Goal: Task Accomplishment & Management: Manage account settings

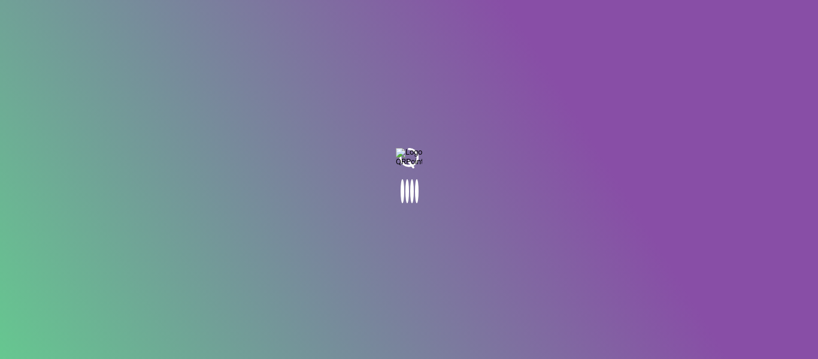
click at [450, 129] on body at bounding box center [409, 179] width 818 height 359
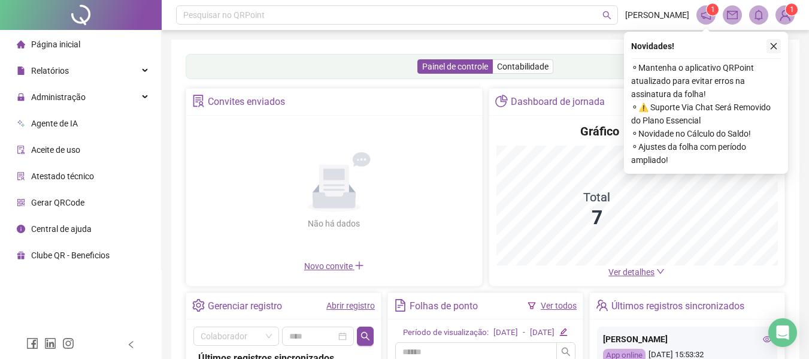
click at [772, 44] on icon "close" at bounding box center [773, 46] width 8 height 8
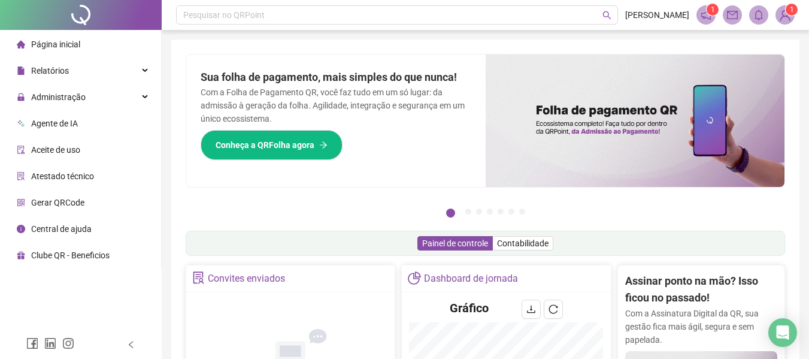
click at [782, 14] on img at bounding box center [785, 15] width 18 height 18
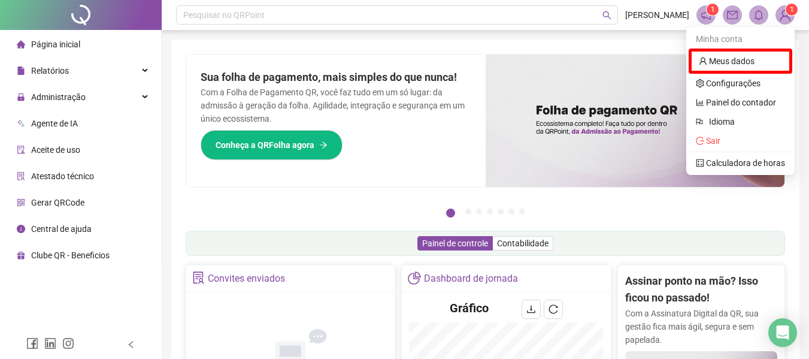
scroll to position [314, 0]
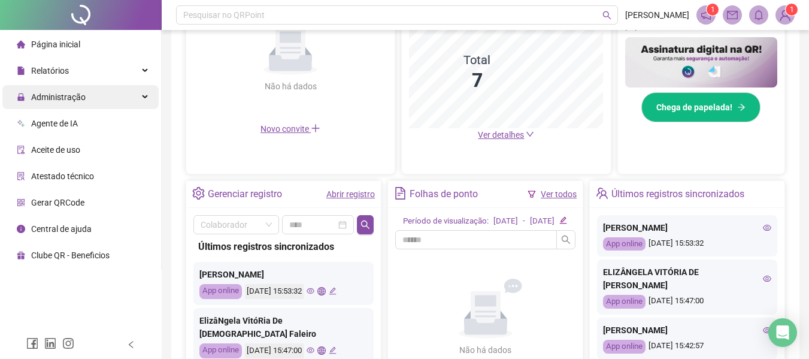
click at [78, 90] on span "Administração" at bounding box center [51, 97] width 69 height 24
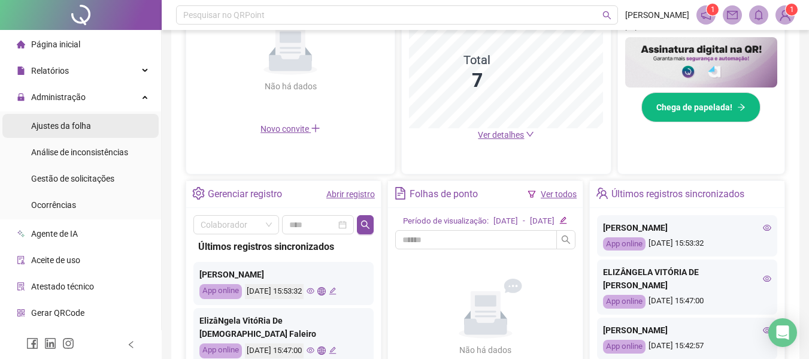
click at [84, 135] on div "Ajustes da folha" at bounding box center [61, 126] width 60 height 24
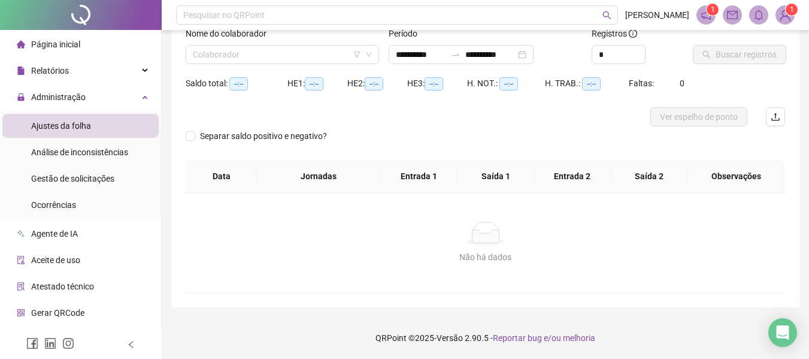
scroll to position [83, 0]
type input "**********"
click at [266, 50] on input "search" at bounding box center [277, 55] width 168 height 18
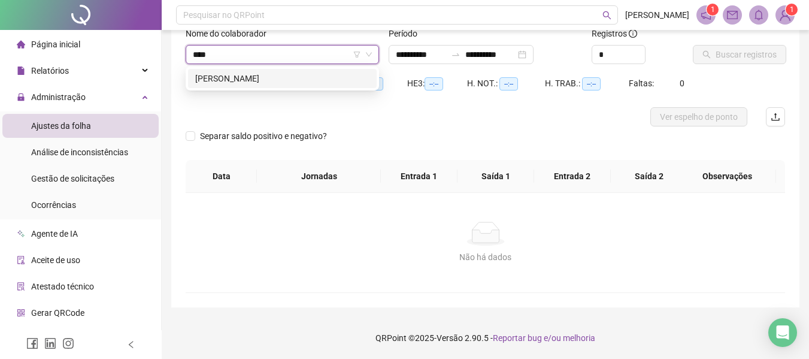
type input "*****"
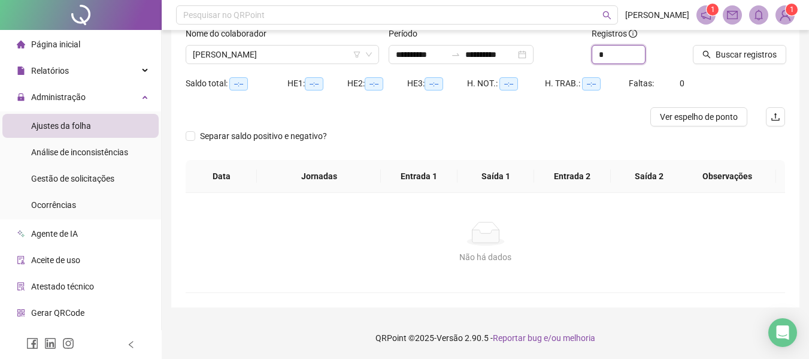
drag, startPoint x: 607, startPoint y: 51, endPoint x: 541, endPoint y: 68, distance: 68.5
click at [541, 68] on div "**********" at bounding box center [485, 50] width 609 height 47
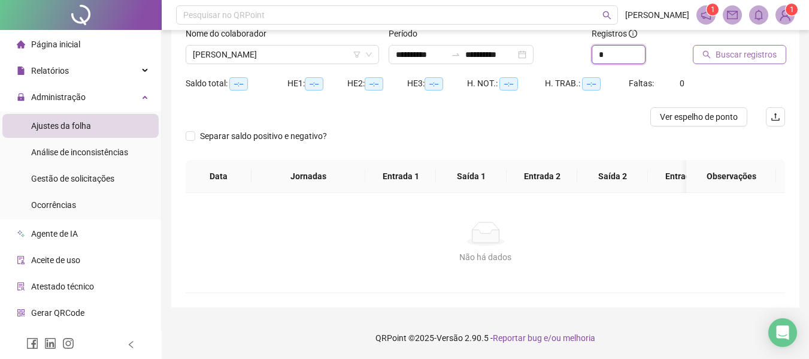
type input "*"
click at [759, 59] on span "Buscar registros" at bounding box center [746, 54] width 61 height 13
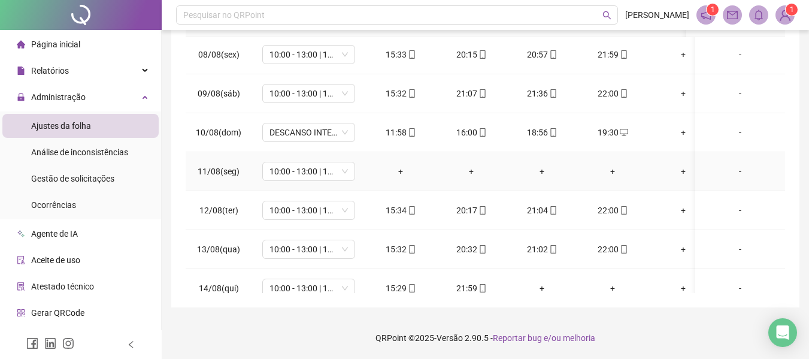
scroll to position [214, 0]
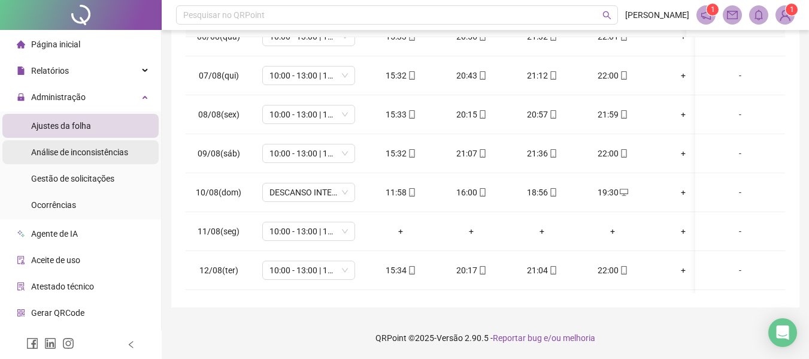
click at [99, 158] on div "Análise de inconsistências" at bounding box center [79, 152] width 97 height 24
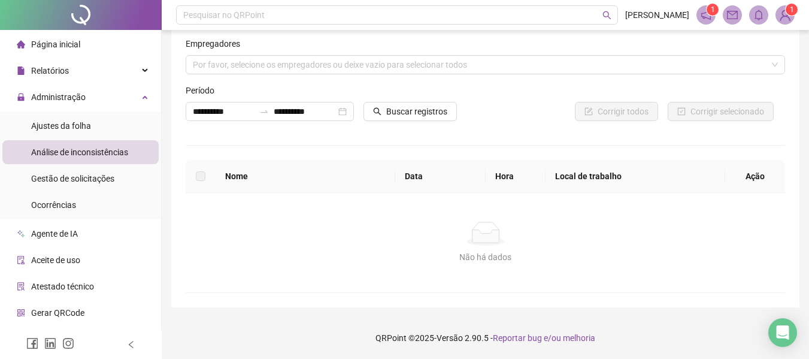
scroll to position [17, 0]
click at [100, 183] on span "Gestão de solicitações" at bounding box center [72, 179] width 83 height 10
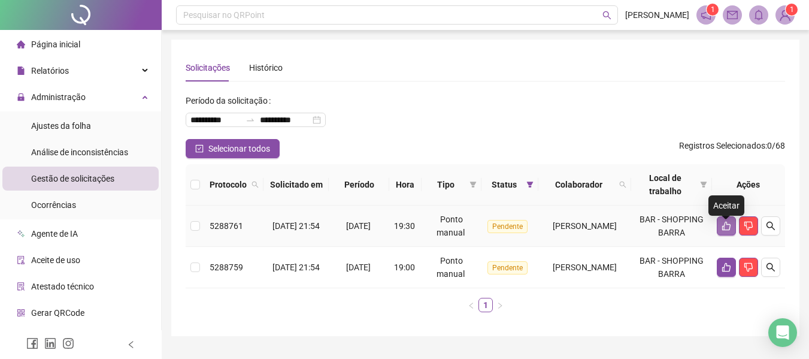
click at [726, 230] on icon "like" at bounding box center [726, 226] width 8 height 9
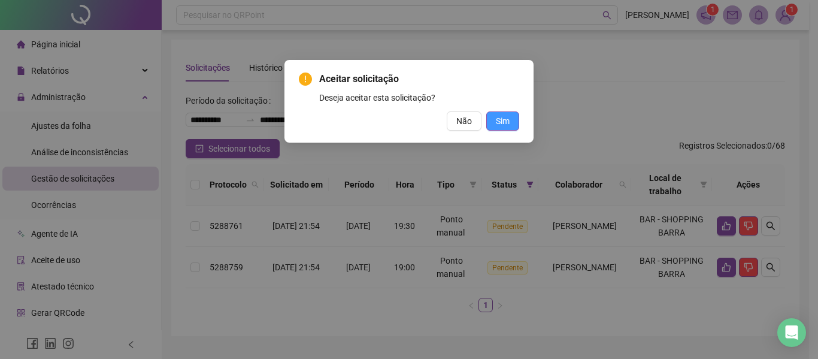
click at [504, 119] on span "Sim" at bounding box center [503, 120] width 14 height 13
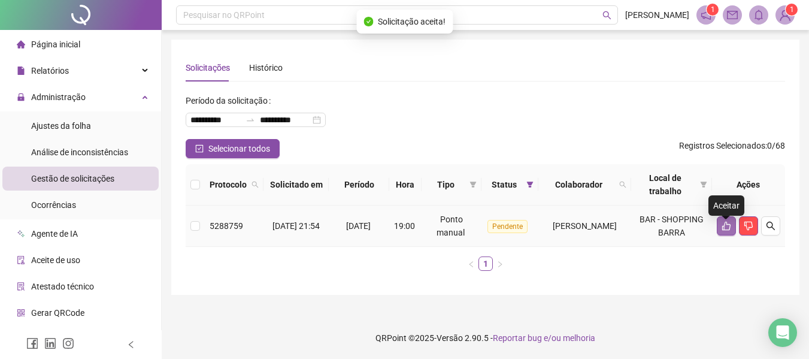
click at [729, 231] on icon "like" at bounding box center [726, 226] width 8 height 9
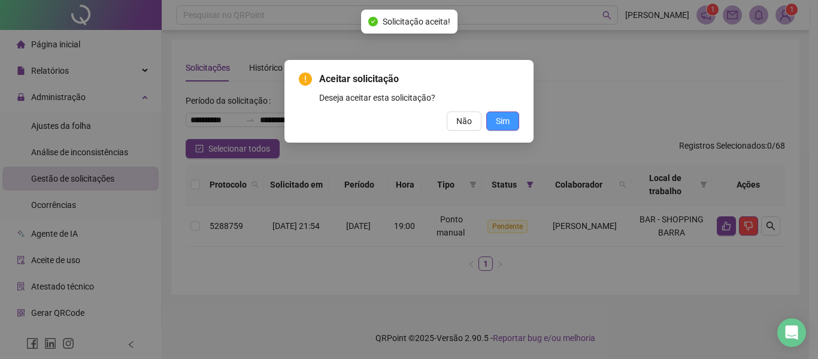
click at [506, 114] on span "Sim" at bounding box center [503, 120] width 14 height 13
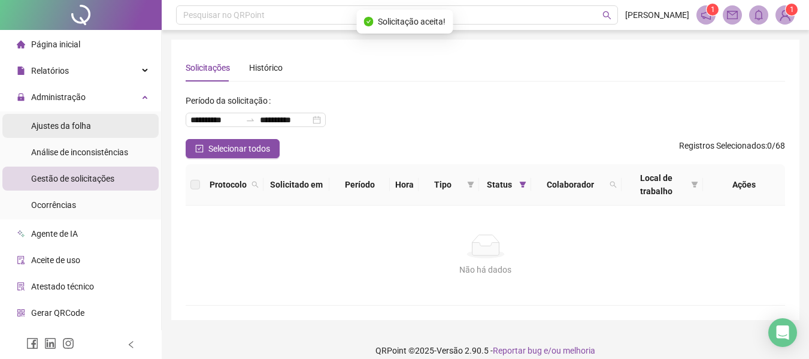
click at [47, 129] on span "Ajustes da folha" at bounding box center [61, 126] width 60 height 10
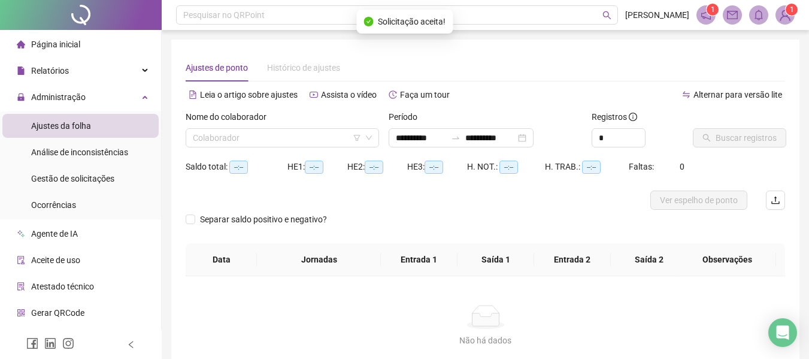
type input "**********"
click at [224, 144] on input "search" at bounding box center [277, 138] width 168 height 18
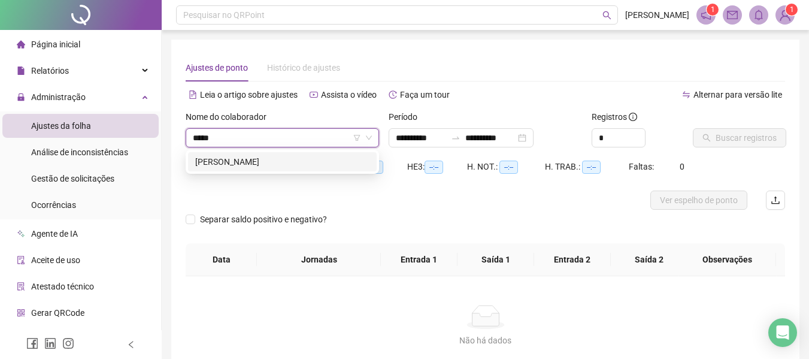
type input "******"
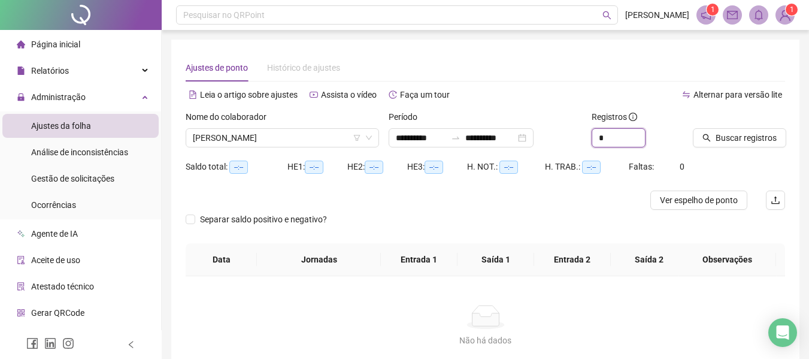
drag, startPoint x: 607, startPoint y: 141, endPoint x: 574, endPoint y: 141, distance: 32.9
click at [574, 141] on div "**********" at bounding box center [485, 133] width 609 height 47
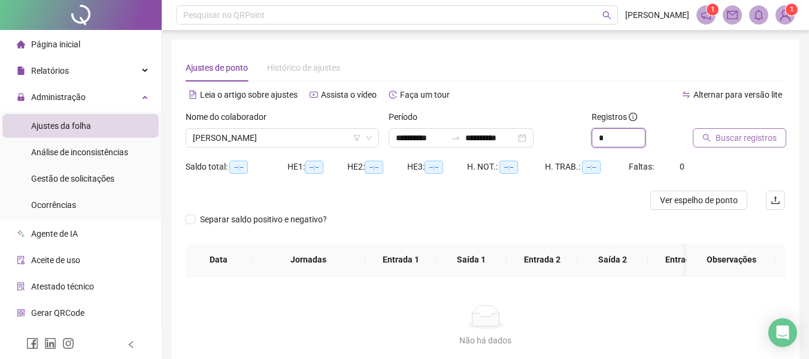
type input "*"
click at [753, 141] on span "Buscar registros" at bounding box center [746, 137] width 61 height 13
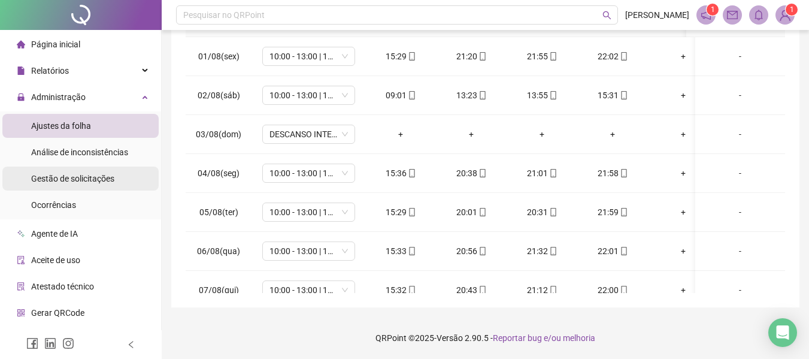
click at [84, 180] on span "Gestão de solicitações" at bounding box center [72, 179] width 83 height 10
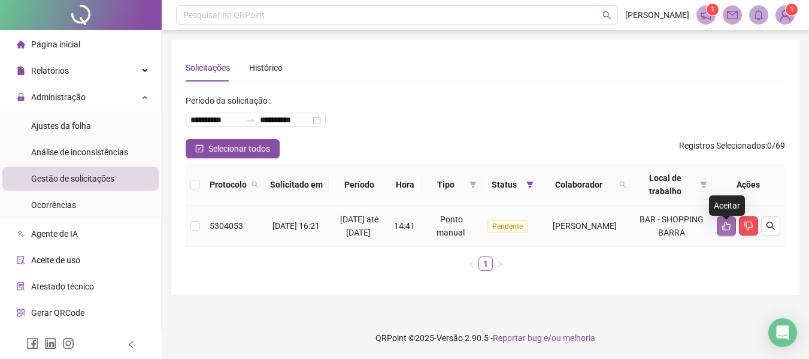
click at [724, 228] on icon "like" at bounding box center [726, 226] width 10 height 10
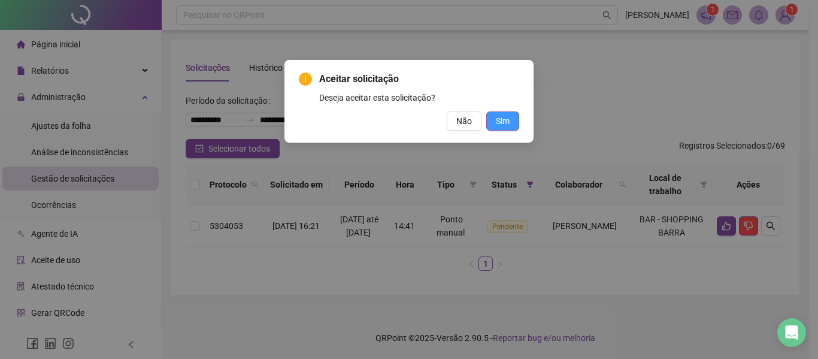
click at [502, 123] on span "Sim" at bounding box center [503, 120] width 14 height 13
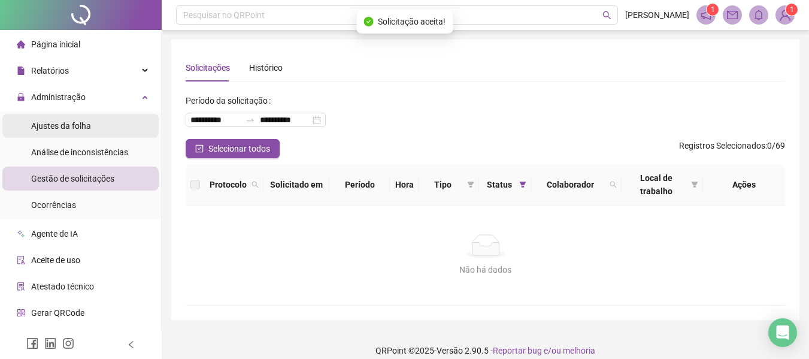
click at [91, 120] on li "Ajustes da folha" at bounding box center [80, 126] width 156 height 24
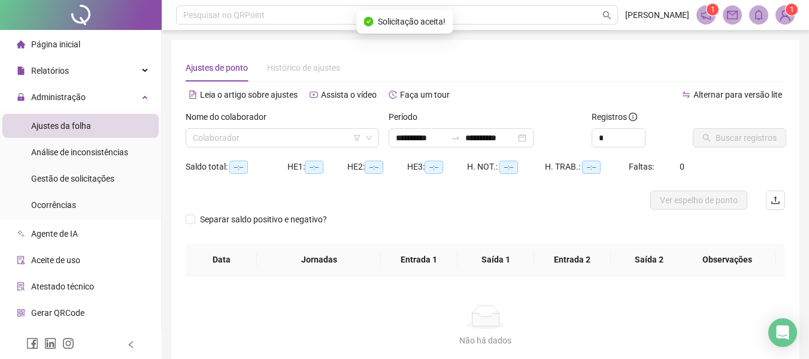
type input "**********"
click at [252, 134] on input "search" at bounding box center [277, 138] width 168 height 18
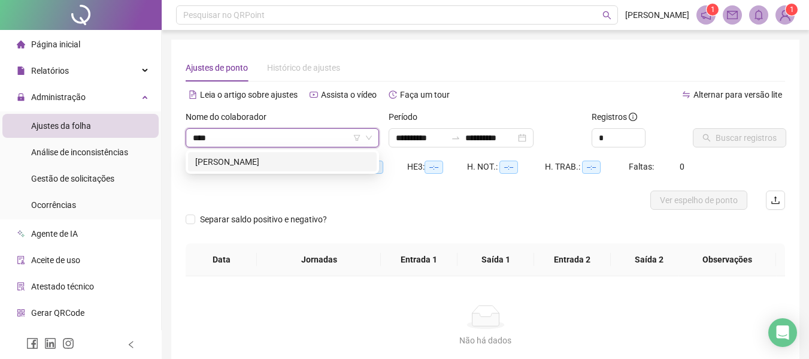
type input "*****"
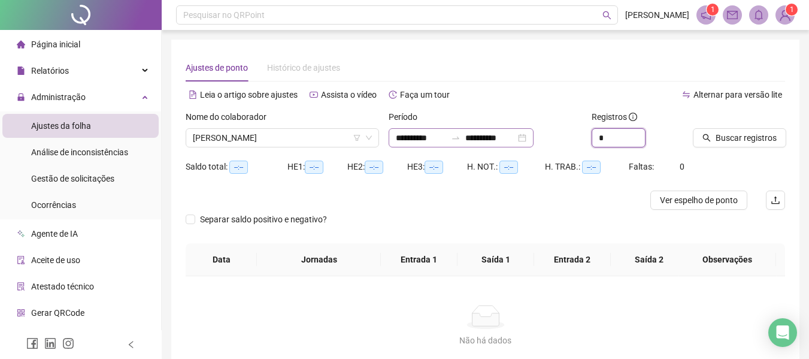
drag, startPoint x: 609, startPoint y: 138, endPoint x: 536, endPoint y: 137, distance: 72.5
click at [537, 138] on div "**********" at bounding box center [485, 133] width 609 height 47
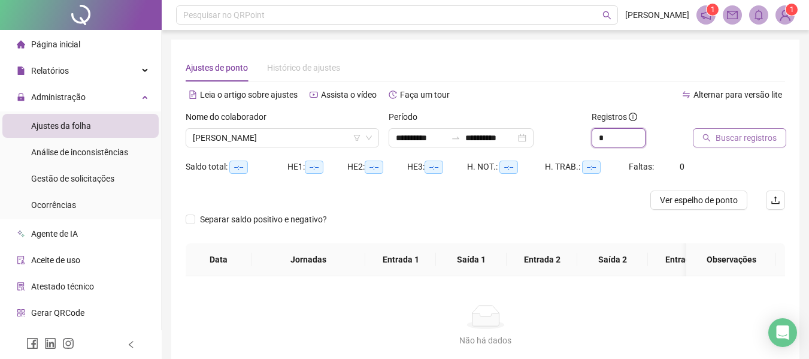
type input "*"
click at [745, 142] on span "Buscar registros" at bounding box center [746, 137] width 61 height 13
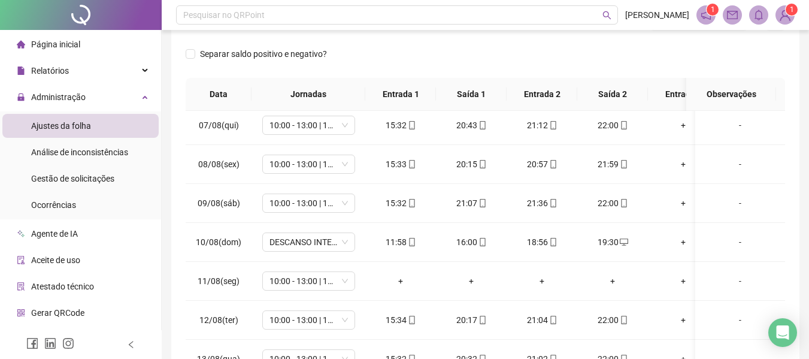
scroll to position [240, 0]
click at [733, 278] on div "-" at bounding box center [740, 279] width 71 height 13
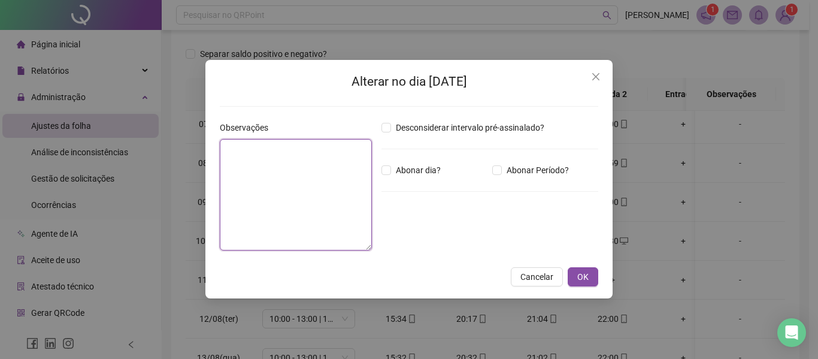
click at [308, 157] on textarea at bounding box center [296, 194] width 152 height 111
type textarea "*"
type textarea "**********"
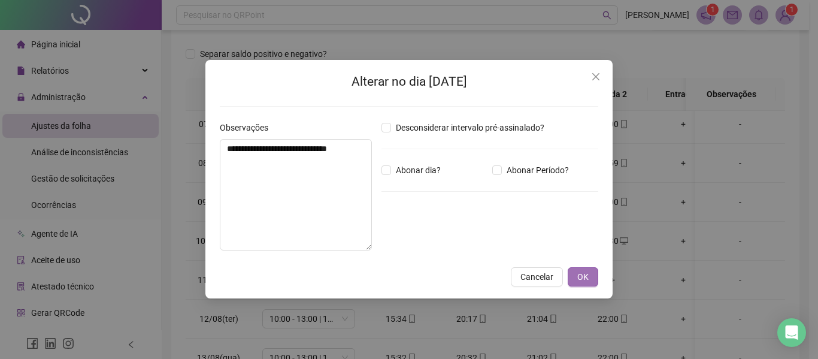
click at [587, 275] on span "OK" at bounding box center [582, 276] width 11 height 13
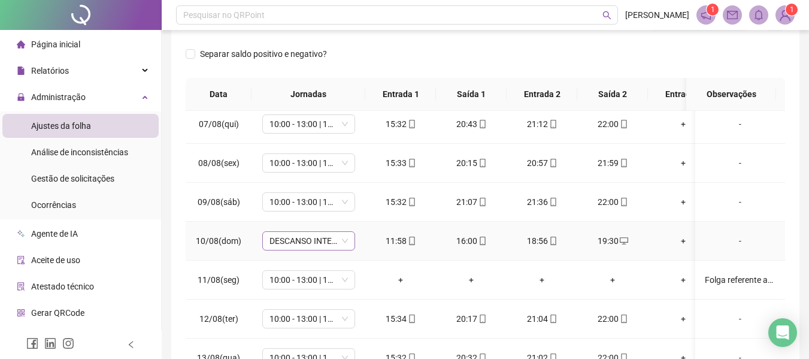
click at [342, 237] on span "DESCANSO INTER-JORNADA" at bounding box center [308, 241] width 78 height 18
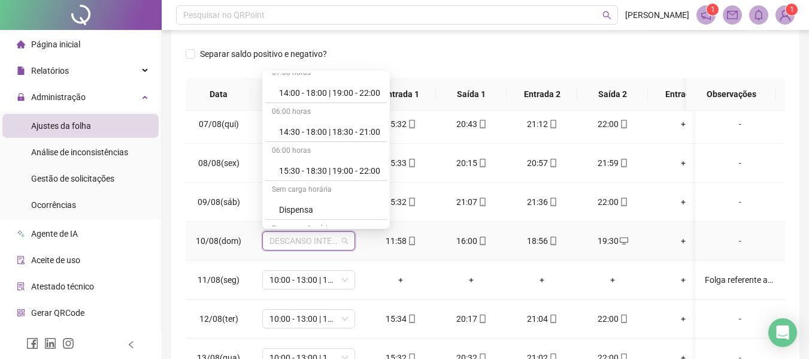
scroll to position [1248, 0]
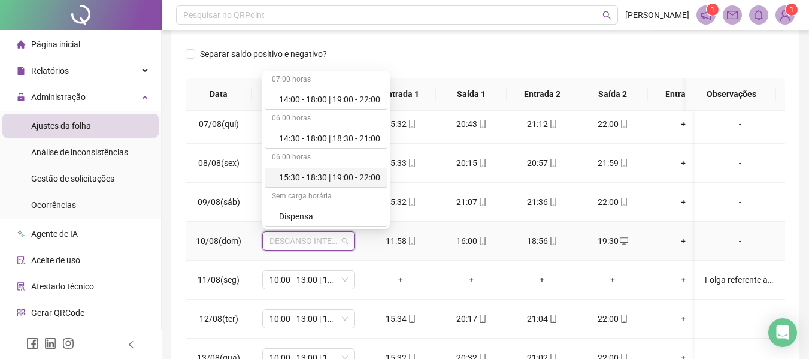
click at [360, 180] on div "15:30 - 18:30 | 19:00 - 22:00" at bounding box center [329, 177] width 101 height 13
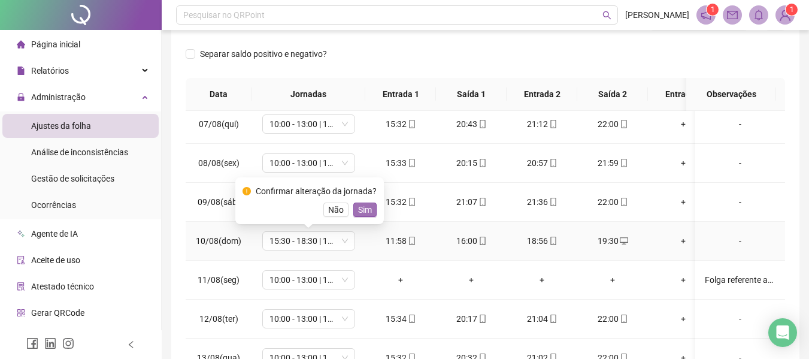
click at [369, 205] on button "Sim" at bounding box center [364, 209] width 23 height 14
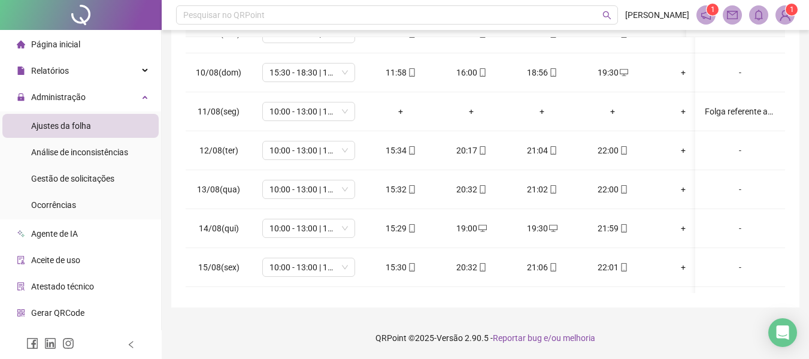
scroll to position [274, 0]
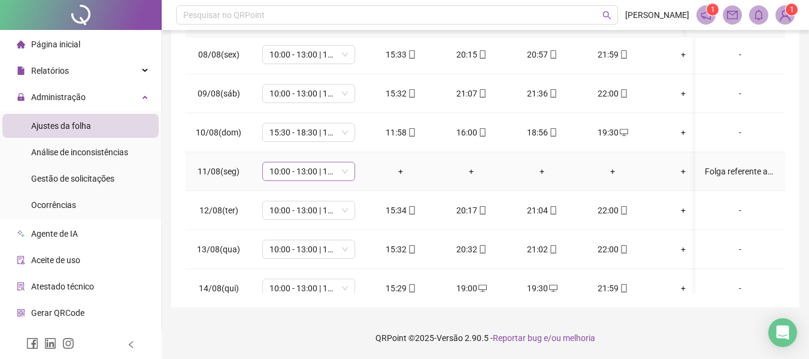
click at [346, 173] on span "10:00 - 13:00 | 13:30 - 16:30" at bounding box center [308, 171] width 78 height 18
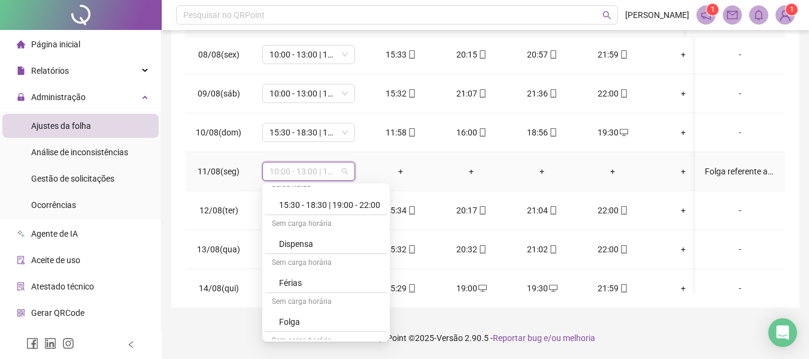
scroll to position [1368, 0]
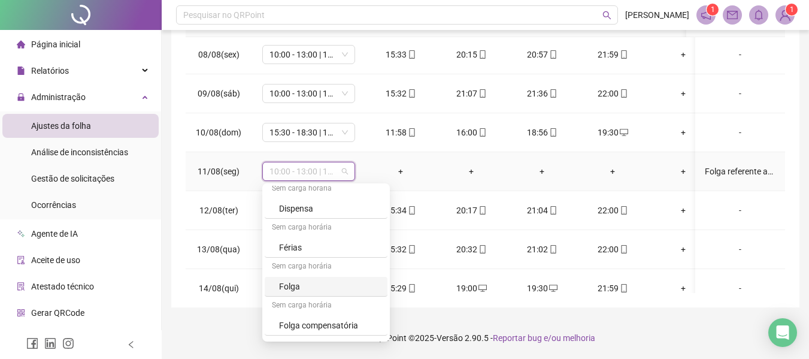
click at [362, 286] on div "Folga" at bounding box center [329, 286] width 101 height 13
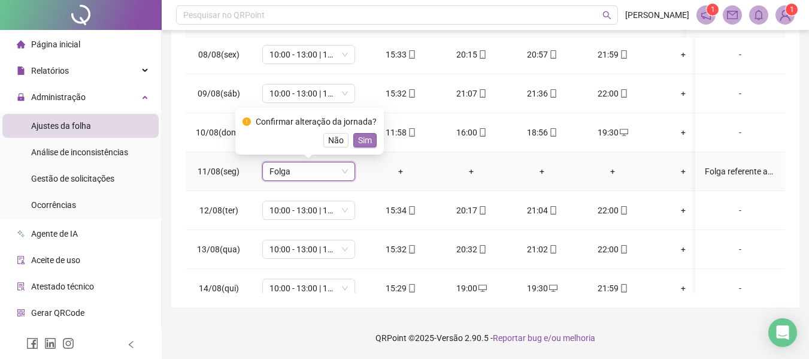
click at [365, 137] on span "Sim" at bounding box center [365, 140] width 14 height 13
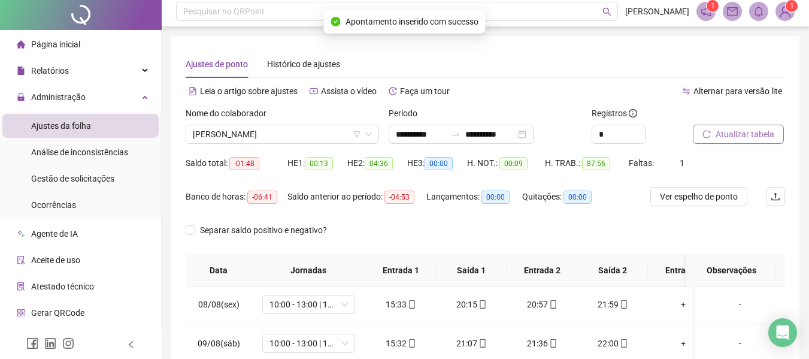
scroll to position [0, 0]
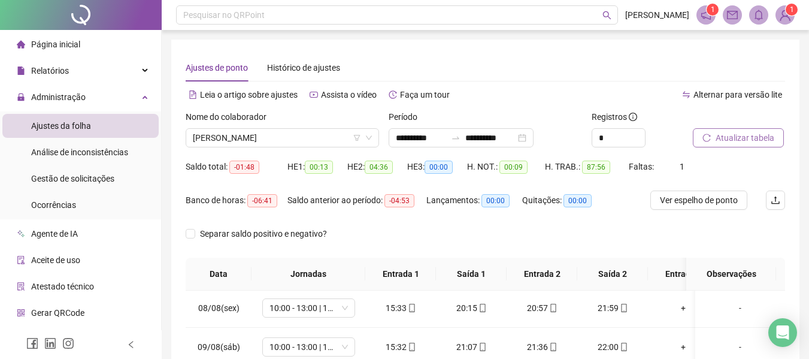
click at [762, 137] on span "Atualizar tabela" at bounding box center [745, 137] width 59 height 13
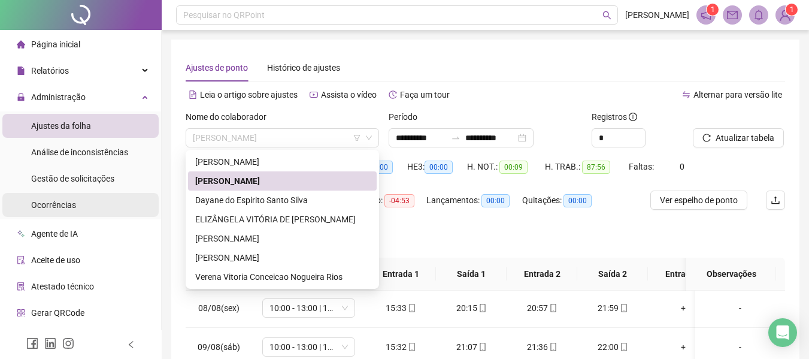
drag, startPoint x: 328, startPoint y: 139, endPoint x: 34, endPoint y: 196, distance: 299.4
click at [42, 196] on div "**********" at bounding box center [404, 306] width 809 height 612
click at [288, 138] on span "[PERSON_NAME]" at bounding box center [282, 138] width 179 height 18
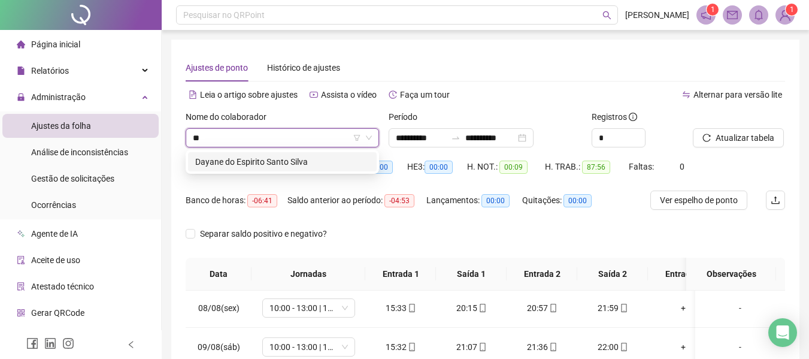
type input "***"
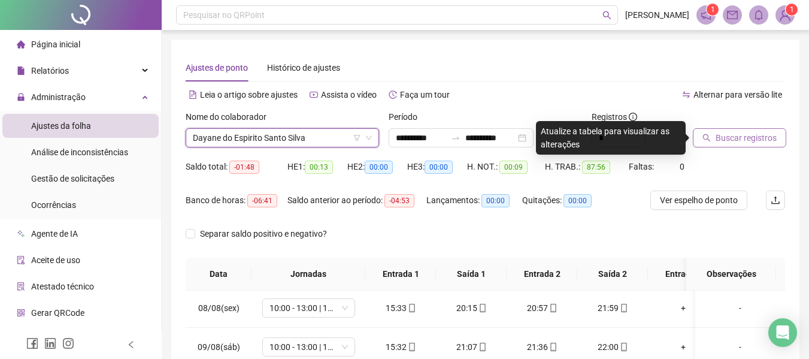
click at [745, 140] on span "Buscar registros" at bounding box center [746, 137] width 61 height 13
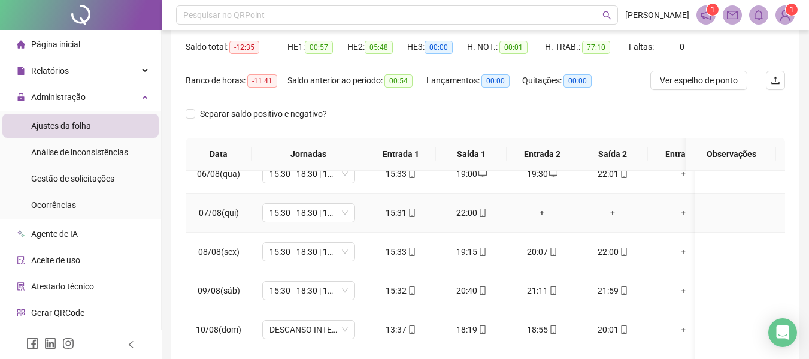
scroll to position [240, 0]
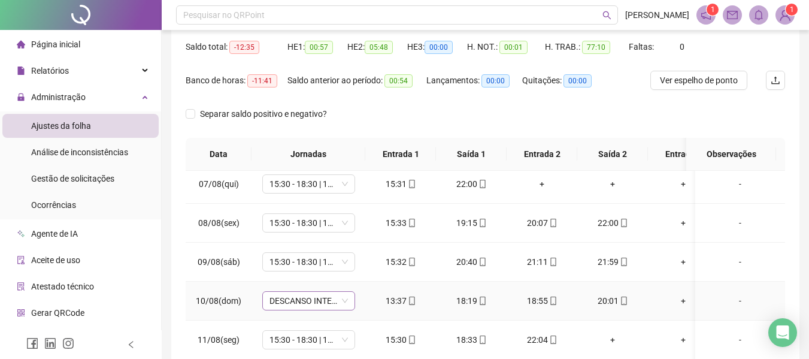
click at [344, 299] on span "DESCANSO INTER-JORNADA" at bounding box center [308, 301] width 78 height 18
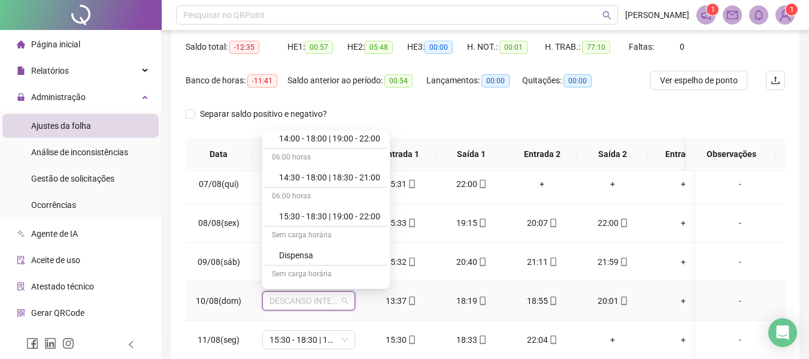
scroll to position [1283, 0]
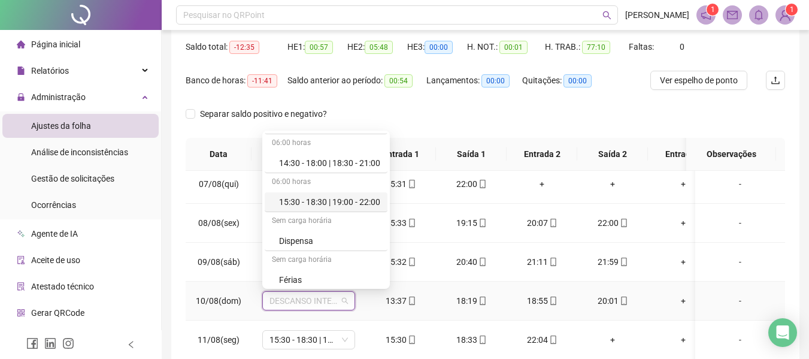
click at [351, 196] on div "15:30 - 18:30 | 19:00 - 22:00" at bounding box center [329, 201] width 101 height 13
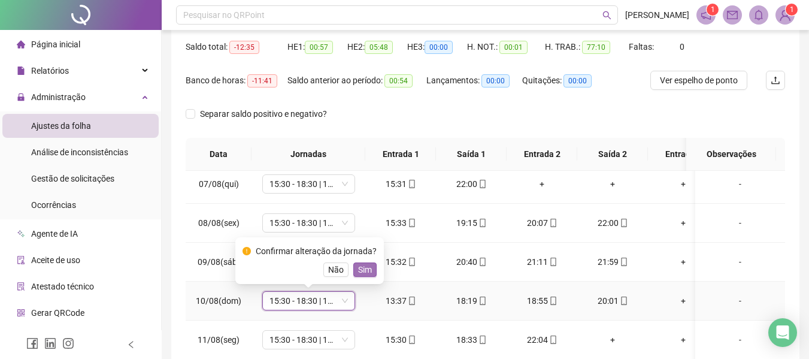
click at [365, 269] on span "Sim" at bounding box center [365, 269] width 14 height 13
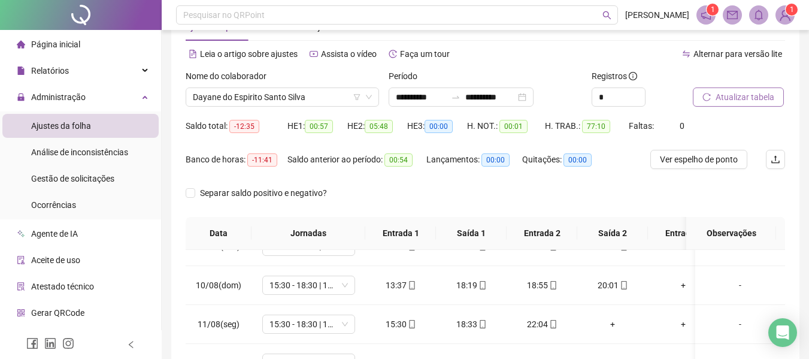
scroll to position [14, 0]
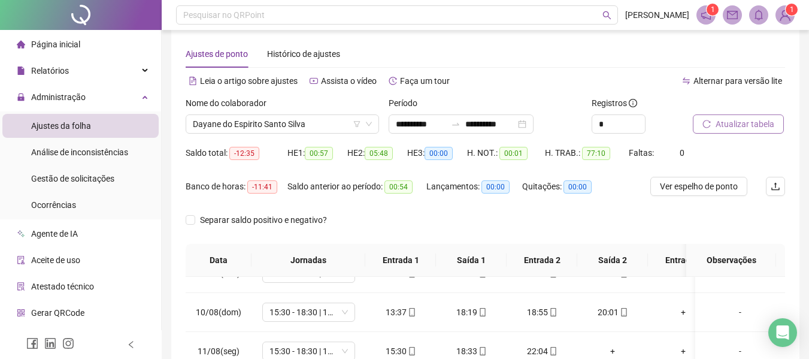
click at [728, 129] on span "Atualizar tabela" at bounding box center [745, 123] width 59 height 13
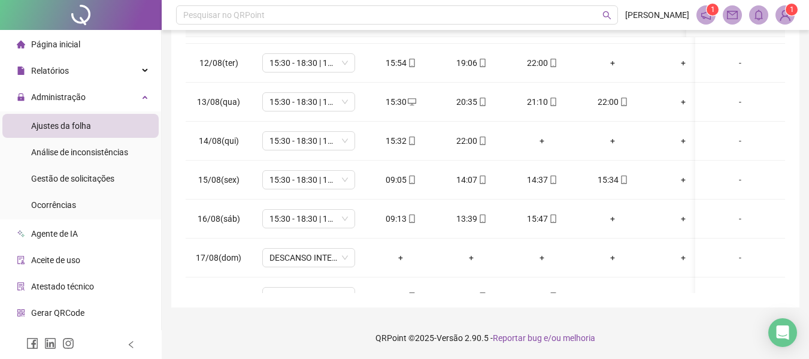
scroll to position [434, 0]
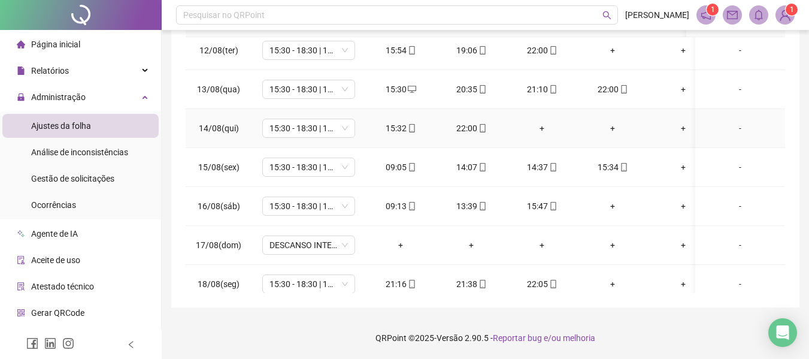
click at [557, 126] on div "+" at bounding box center [541, 128] width 51 height 13
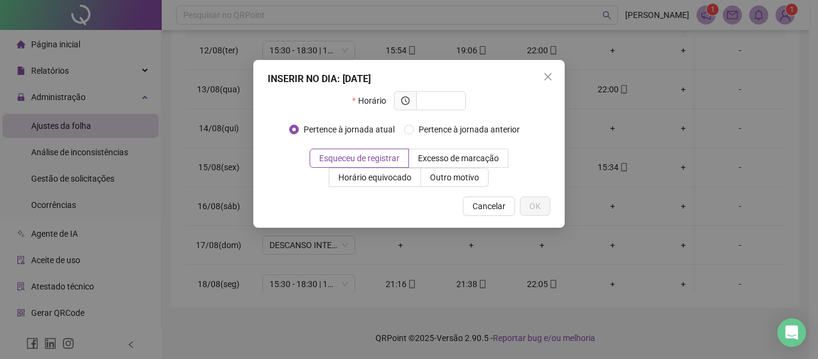
click at [545, 72] on icon "close" at bounding box center [548, 77] width 10 height 10
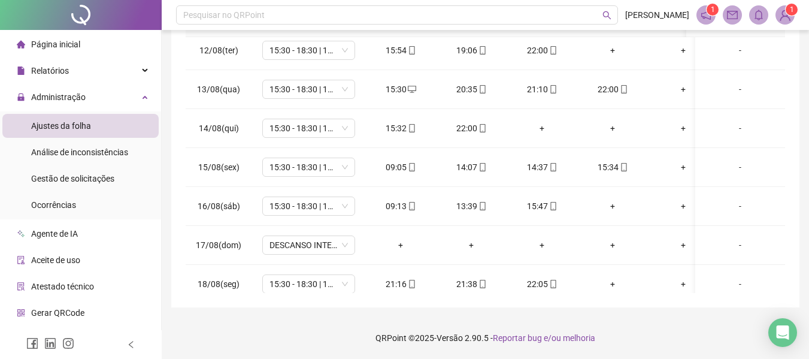
click at [786, 279] on div "**********" at bounding box center [485, 46] width 628 height 521
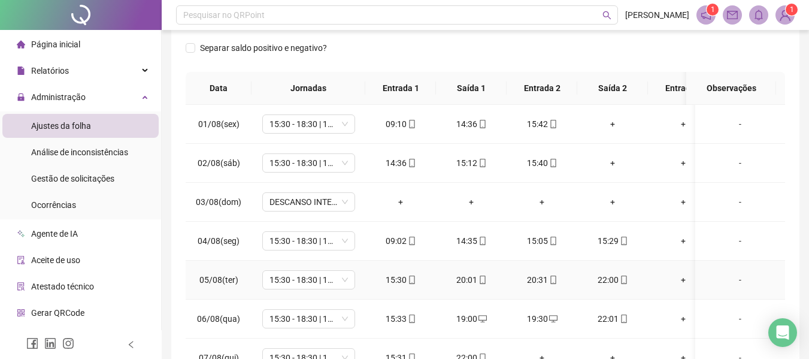
scroll to position [134, 0]
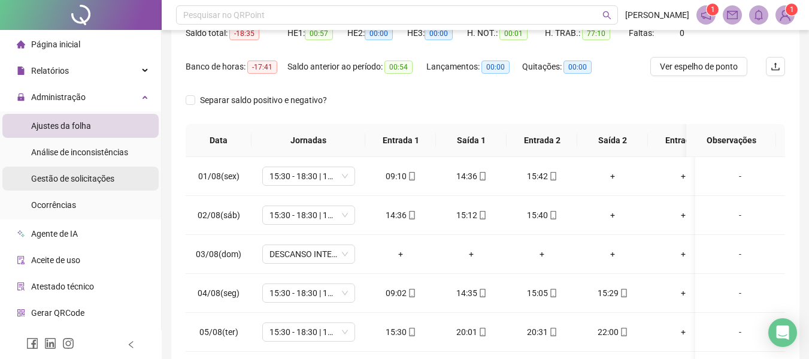
click at [81, 180] on span "Gestão de solicitações" at bounding box center [72, 179] width 83 height 10
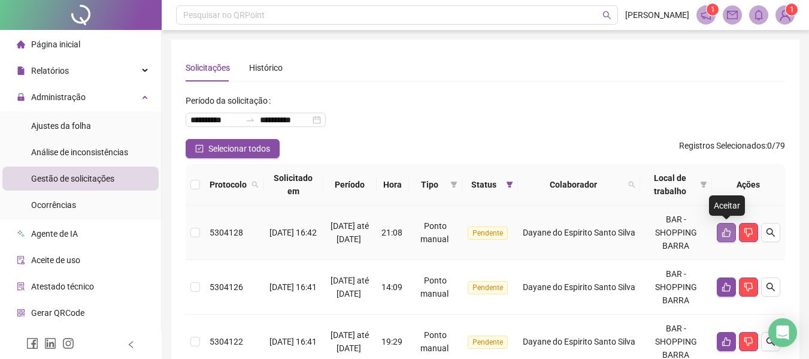
click at [724, 228] on icon "like" at bounding box center [726, 233] width 10 height 10
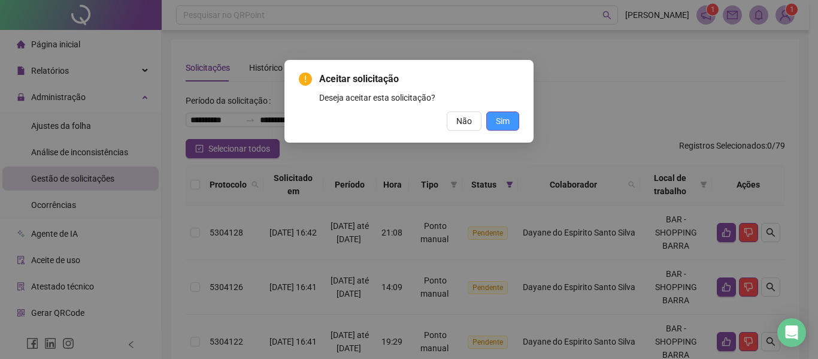
click at [513, 114] on button "Sim" at bounding box center [502, 120] width 33 height 19
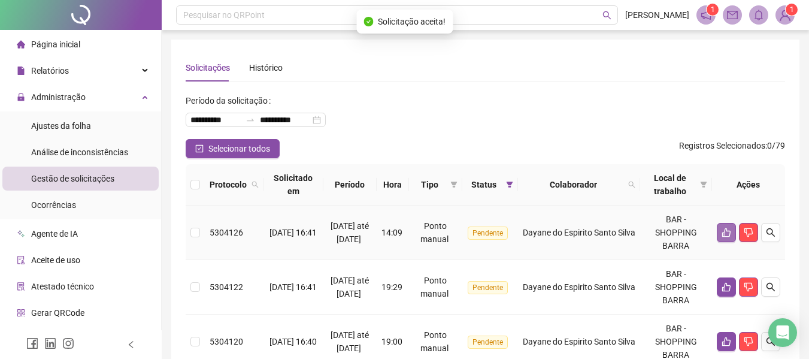
click at [720, 224] on button "button" at bounding box center [726, 232] width 19 height 19
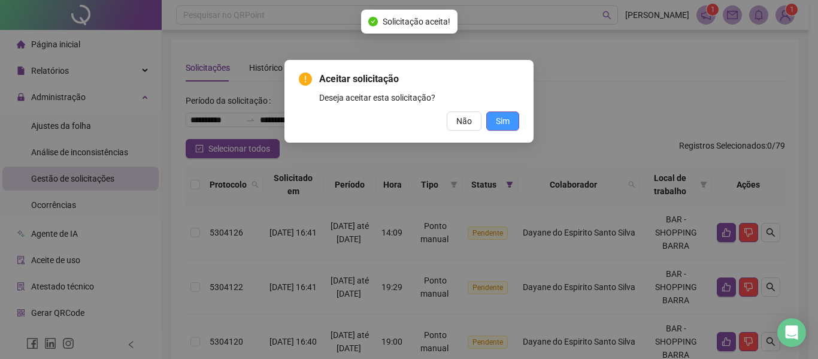
click at [492, 119] on button "Sim" at bounding box center [502, 120] width 33 height 19
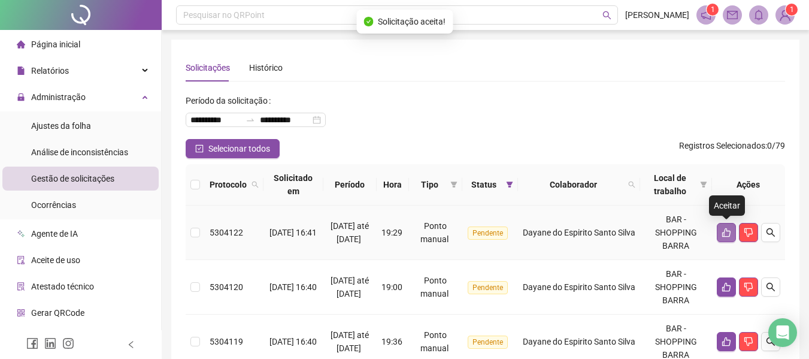
click at [727, 230] on icon "like" at bounding box center [726, 232] width 8 height 9
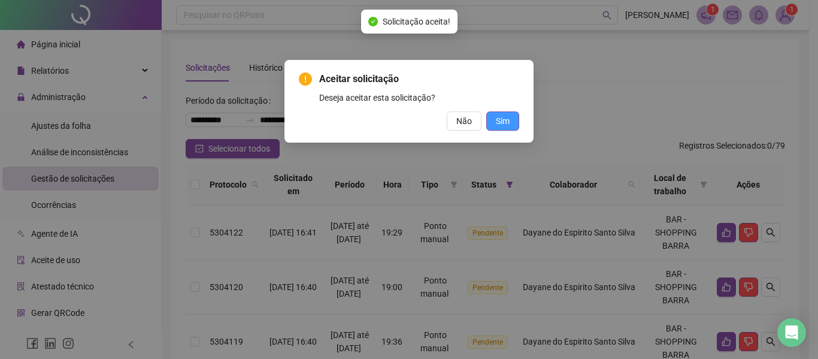
click at [507, 126] on span "Sim" at bounding box center [503, 120] width 14 height 13
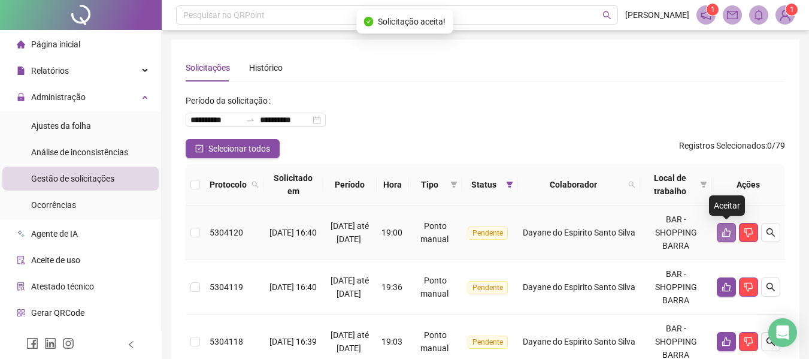
click at [723, 224] on button "button" at bounding box center [726, 232] width 19 height 19
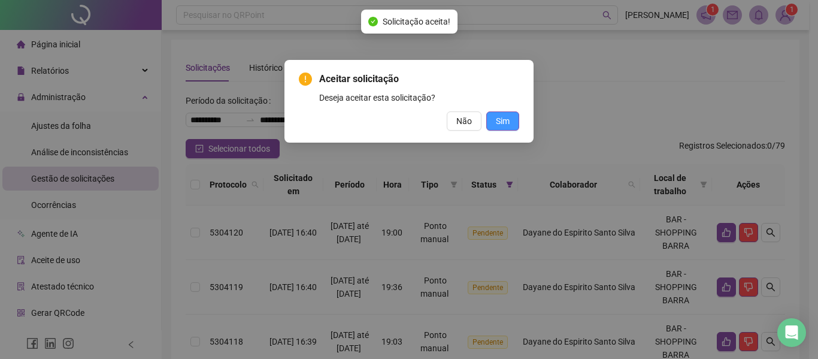
click at [510, 120] on button "Sim" at bounding box center [502, 120] width 33 height 19
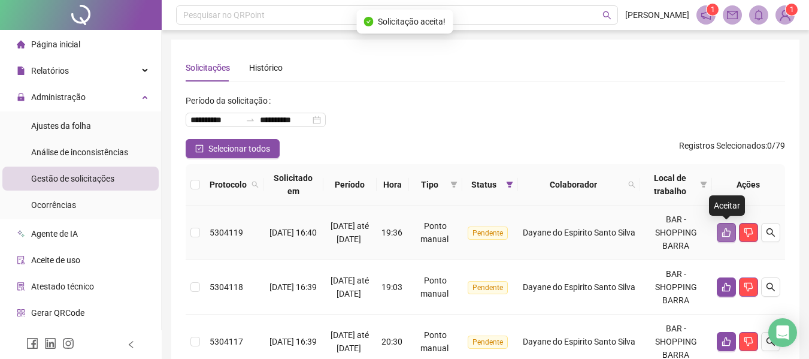
click at [729, 230] on icon "like" at bounding box center [726, 233] width 10 height 10
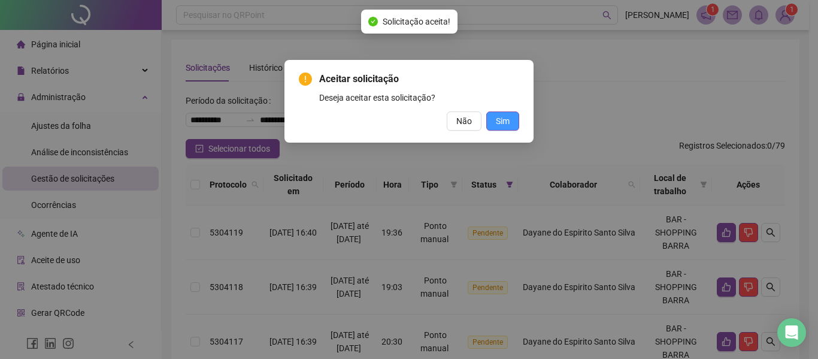
click at [510, 122] on button "Sim" at bounding box center [502, 120] width 33 height 19
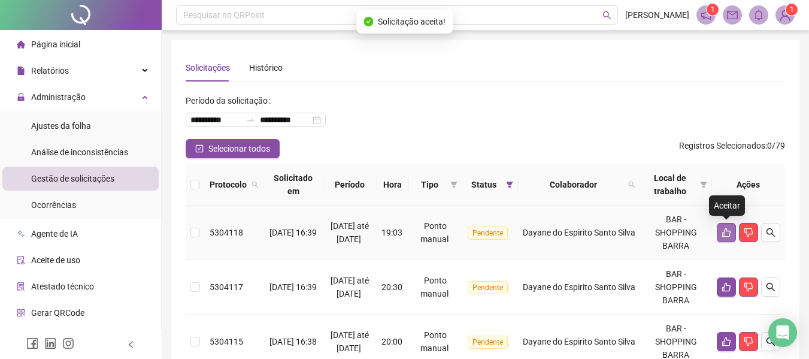
click at [726, 231] on icon "like" at bounding box center [726, 232] width 8 height 9
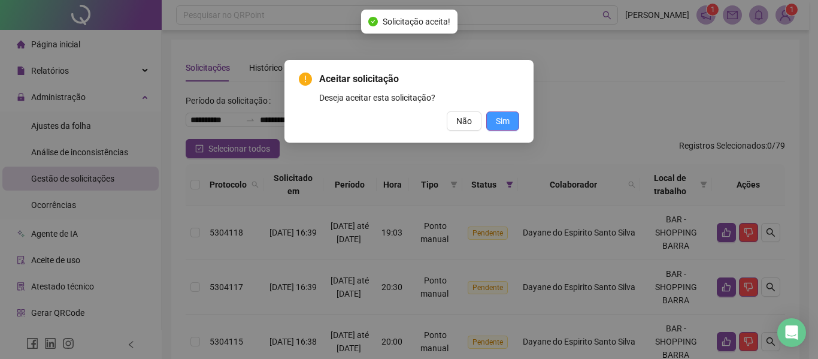
click at [511, 123] on button "Sim" at bounding box center [502, 120] width 33 height 19
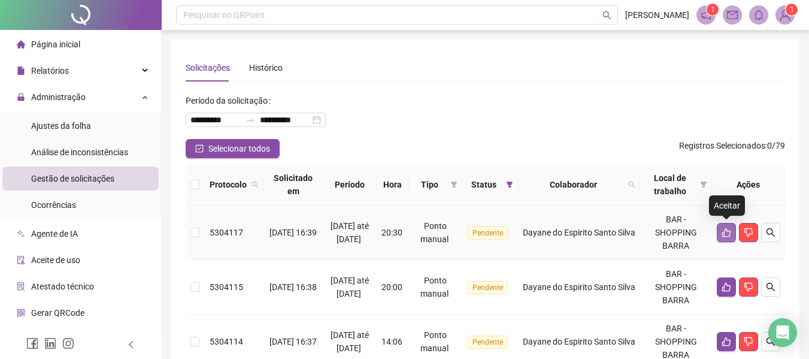
click at [726, 232] on icon "like" at bounding box center [726, 233] width 10 height 10
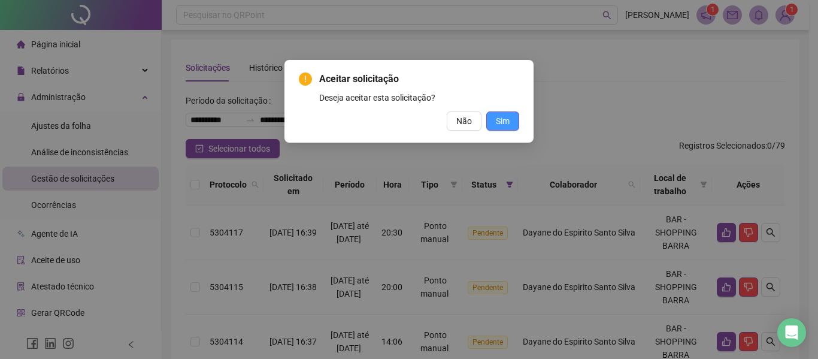
click at [510, 123] on button "Sim" at bounding box center [502, 120] width 33 height 19
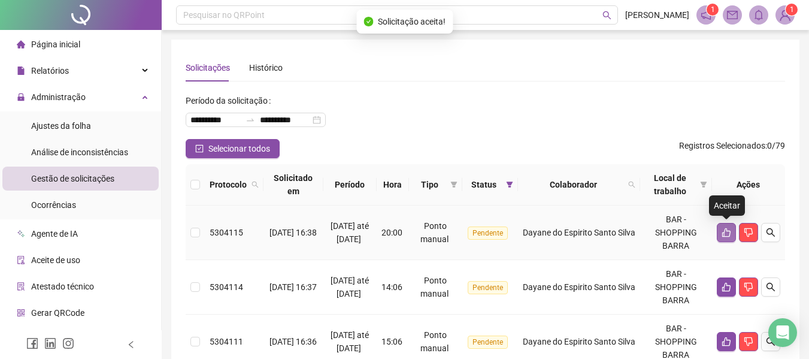
click at [724, 229] on icon "like" at bounding box center [726, 233] width 10 height 10
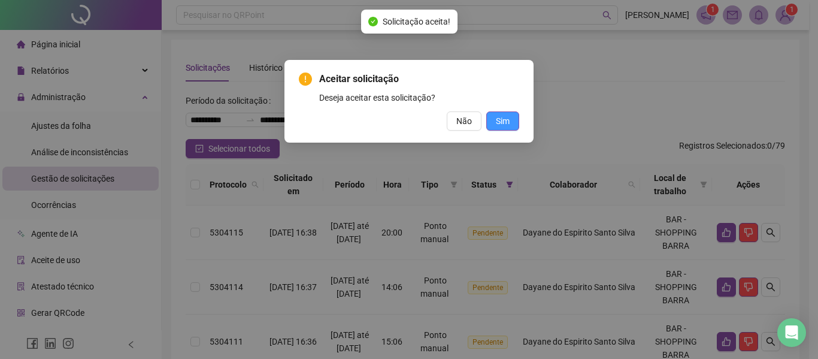
click at [502, 120] on span "Sim" at bounding box center [503, 120] width 14 height 13
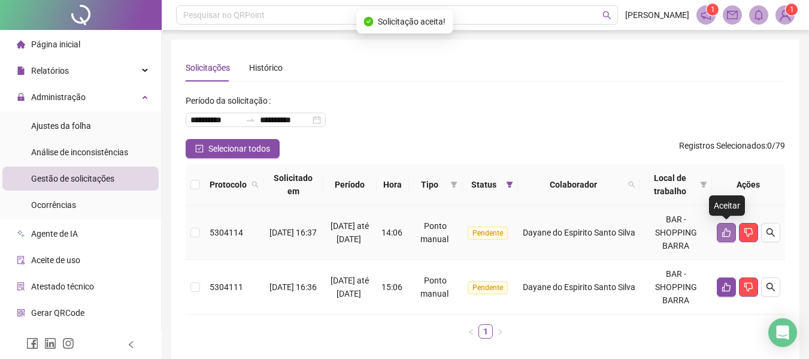
click at [728, 231] on icon "like" at bounding box center [726, 232] width 8 height 9
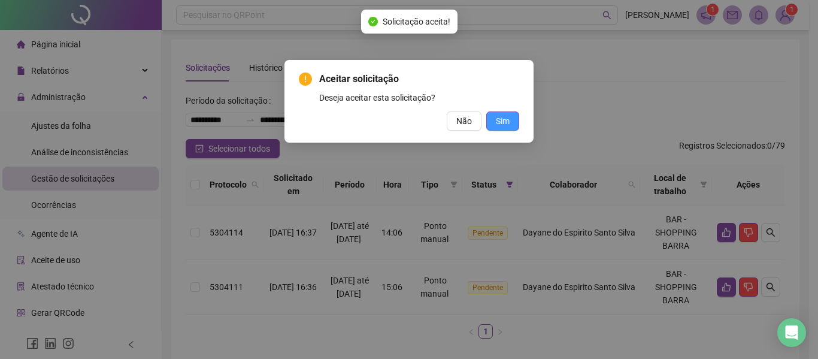
click at [509, 116] on span "Sim" at bounding box center [503, 120] width 14 height 13
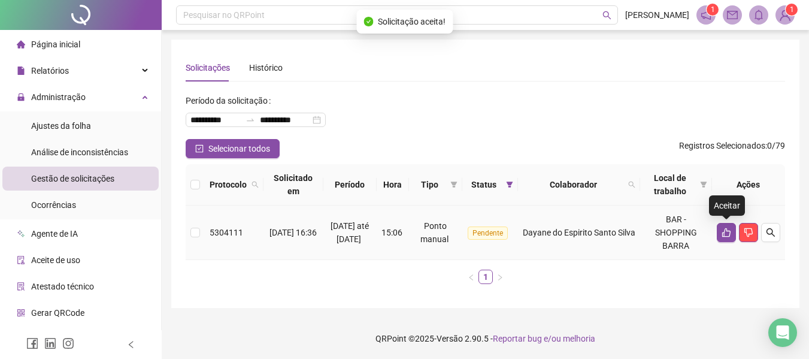
click at [729, 231] on icon "like" at bounding box center [726, 232] width 8 height 9
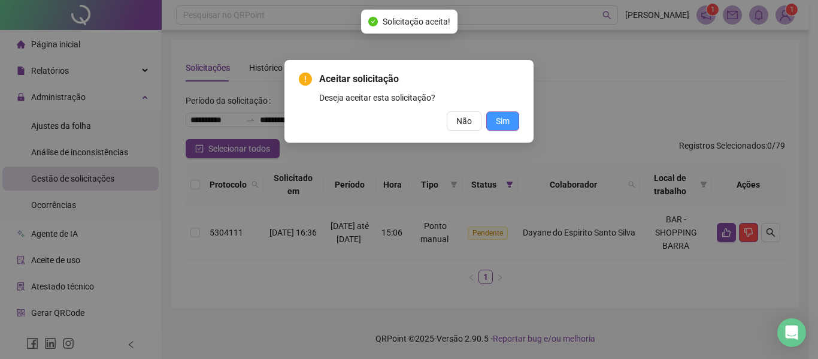
click at [500, 126] on span "Sim" at bounding box center [503, 120] width 14 height 13
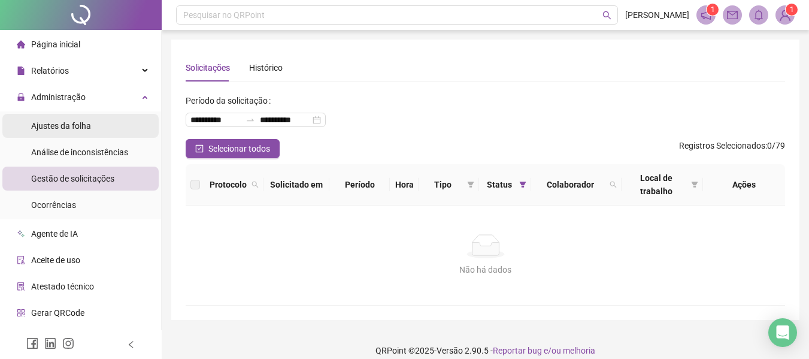
click at [74, 131] on span "Ajustes da folha" at bounding box center [61, 126] width 60 height 10
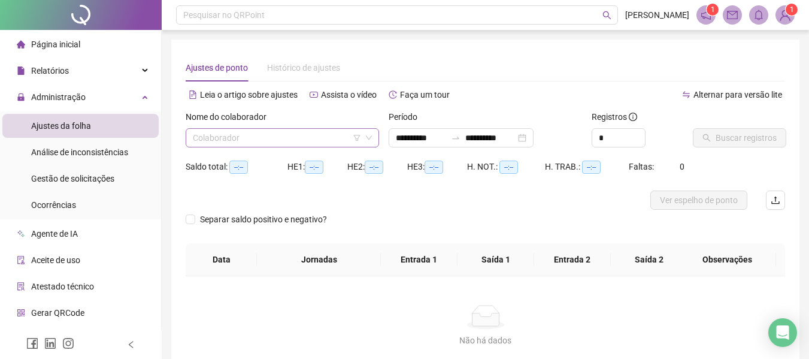
type input "**********"
click at [271, 142] on input "search" at bounding box center [277, 138] width 168 height 18
click at [723, 141] on span "Buscar registros" at bounding box center [746, 137] width 61 height 13
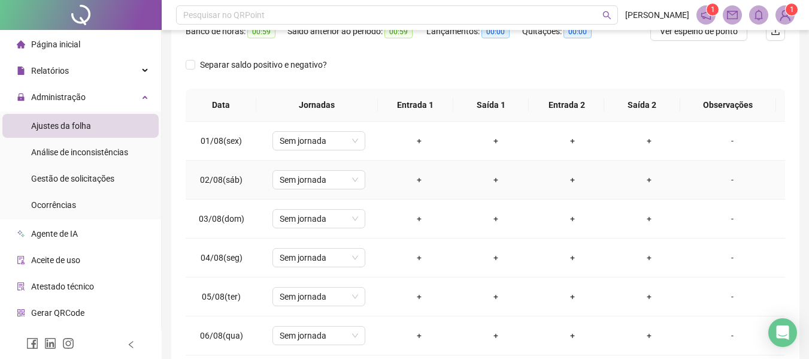
scroll to position [60, 0]
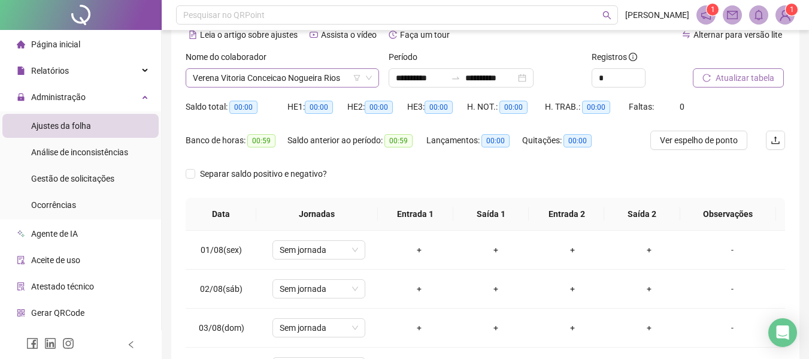
click at [337, 79] on span "Verena Vitoria Conceicao Nogueira Rios" at bounding box center [282, 78] width 179 height 18
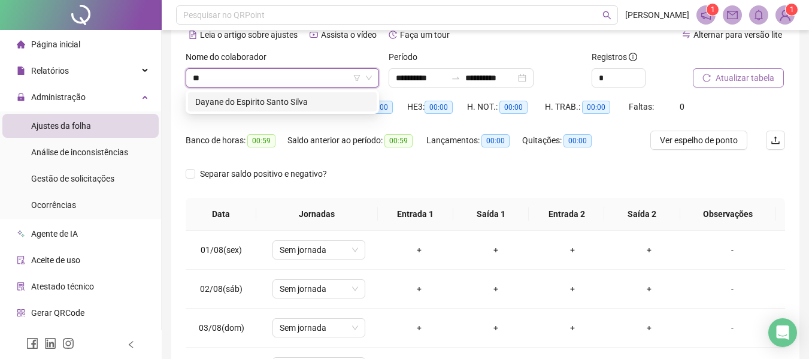
type input "***"
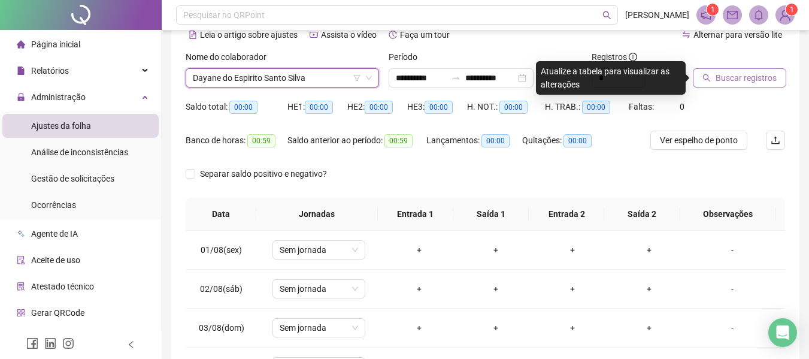
click at [747, 78] on span "Buscar registros" at bounding box center [746, 77] width 61 height 13
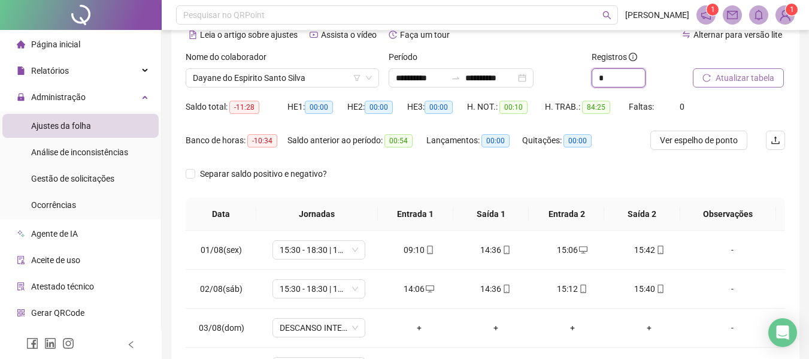
drag, startPoint x: 613, startPoint y: 78, endPoint x: 569, endPoint y: 80, distance: 44.3
click at [574, 78] on div "**********" at bounding box center [485, 73] width 609 height 47
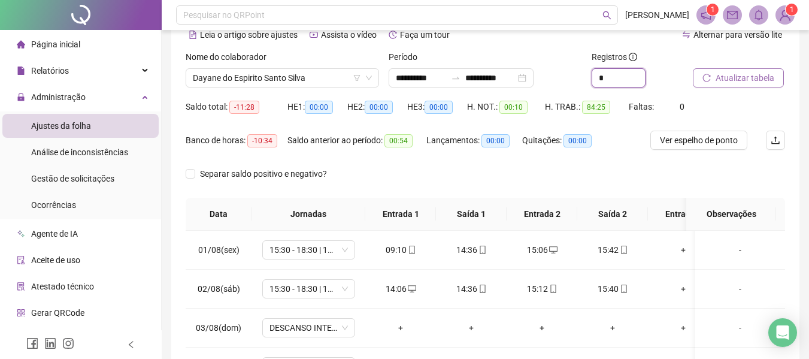
type input "*"
click at [729, 80] on span "Atualizar tabela" at bounding box center [745, 77] width 59 height 13
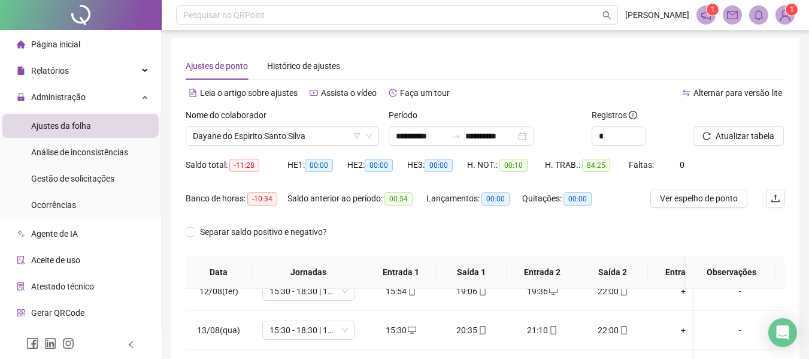
scroll to position [0, 0]
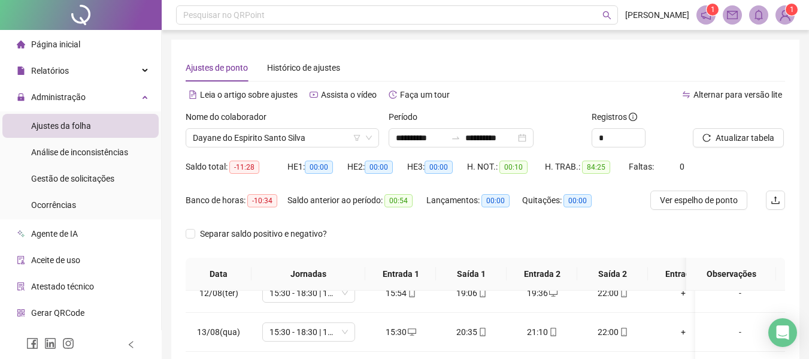
click at [787, 20] on img at bounding box center [785, 15] width 18 height 18
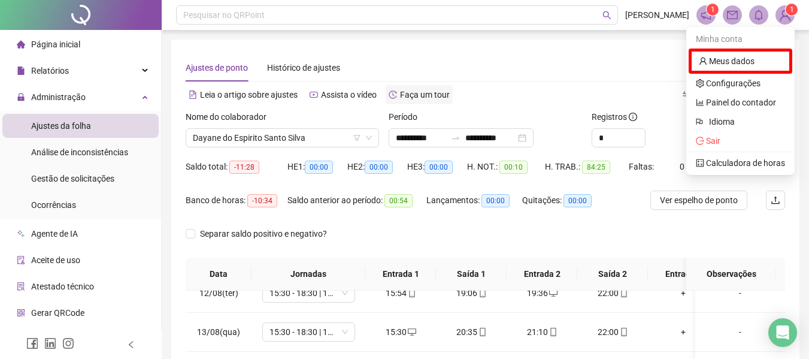
drag, startPoint x: 603, startPoint y: 89, endPoint x: 420, endPoint y: 102, distance: 183.7
click at [602, 89] on div "Alternar para versão lite" at bounding box center [636, 94] width 300 height 19
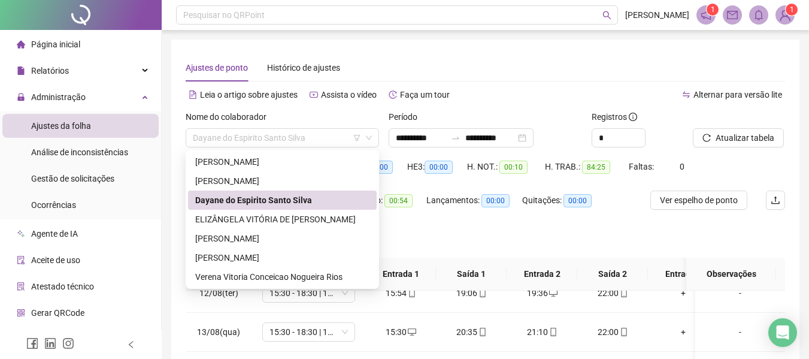
drag, startPoint x: 319, startPoint y: 140, endPoint x: 0, endPoint y: 118, distance: 319.3
click at [0, 105] on div "**********" at bounding box center [404, 306] width 809 height 612
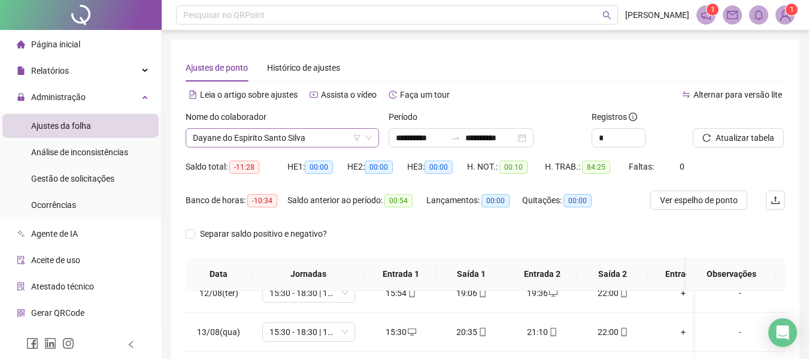
click at [314, 139] on span "Dayane do Espirito Santo Silva" at bounding box center [282, 138] width 179 height 18
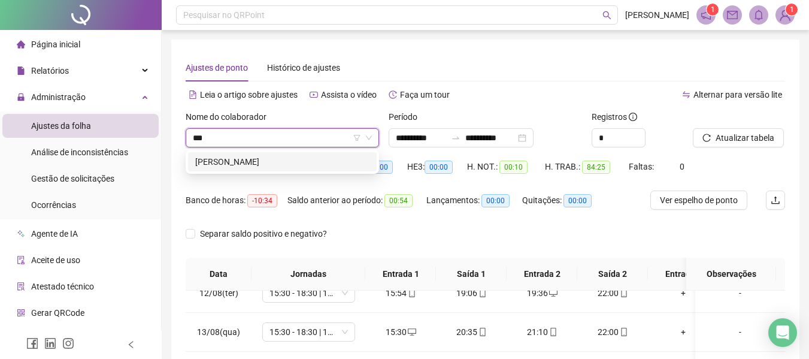
type input "****"
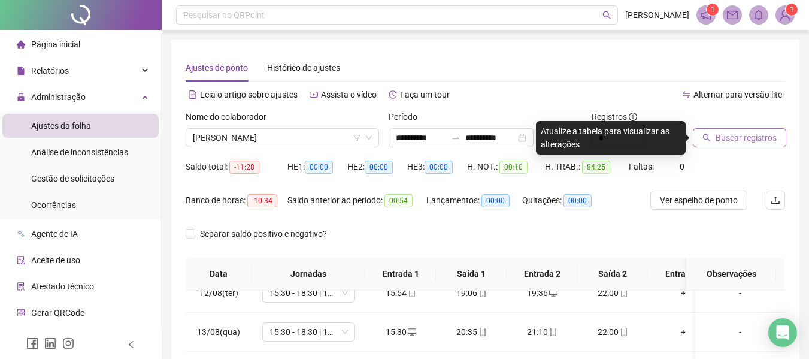
click at [764, 133] on span "Buscar registros" at bounding box center [746, 137] width 61 height 13
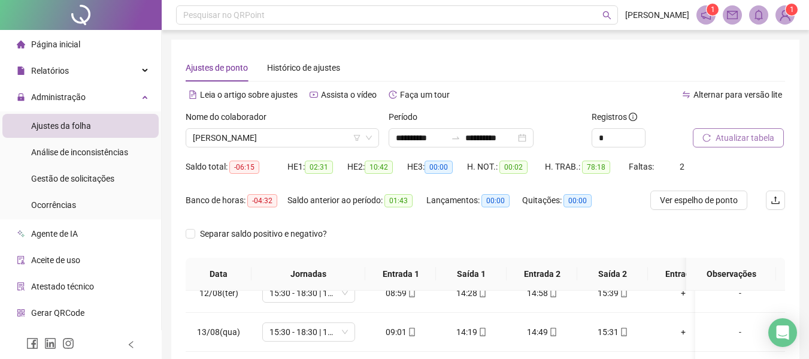
click at [723, 133] on span "Atualizar tabela" at bounding box center [745, 137] width 59 height 13
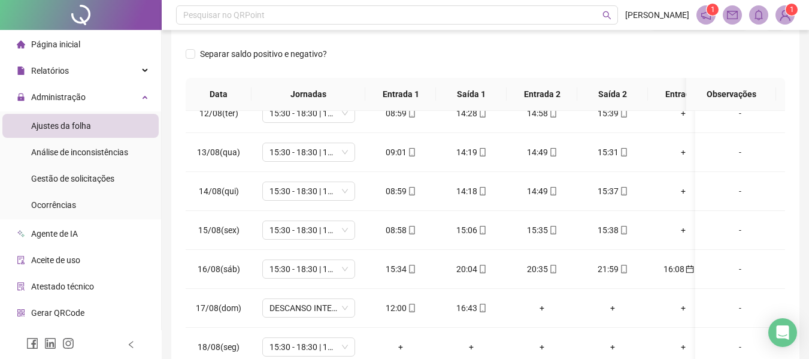
scroll to position [240, 0]
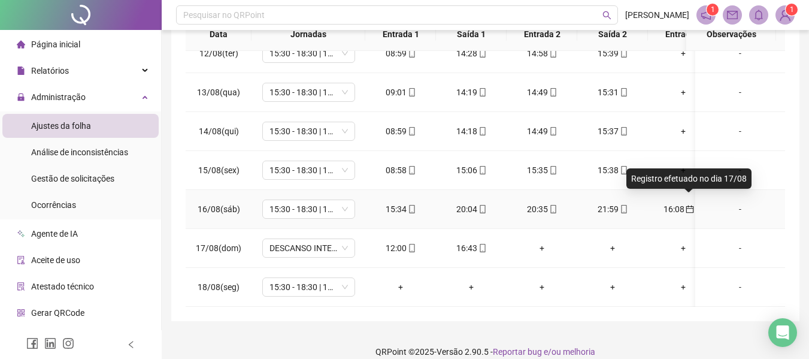
click at [684, 205] on span "calendar" at bounding box center [689, 209] width 10 height 8
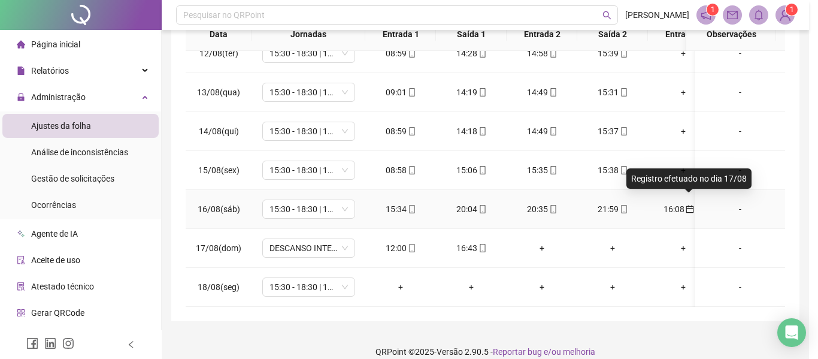
type input "**********"
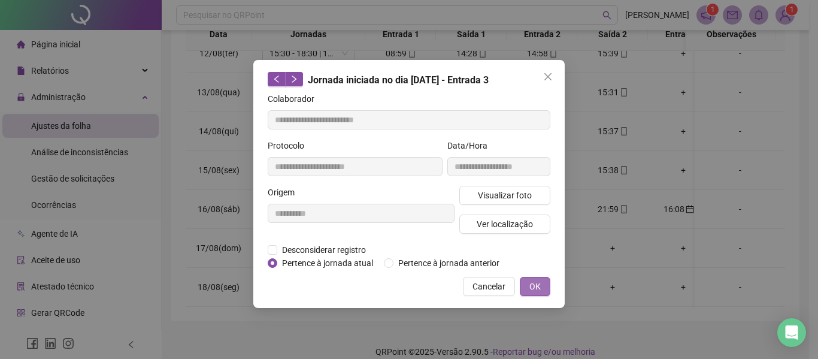
click at [534, 283] on span "OK" at bounding box center [534, 286] width 11 height 13
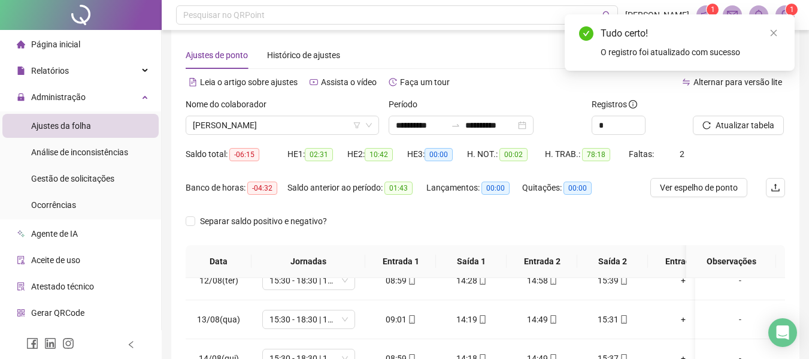
scroll to position [0, 0]
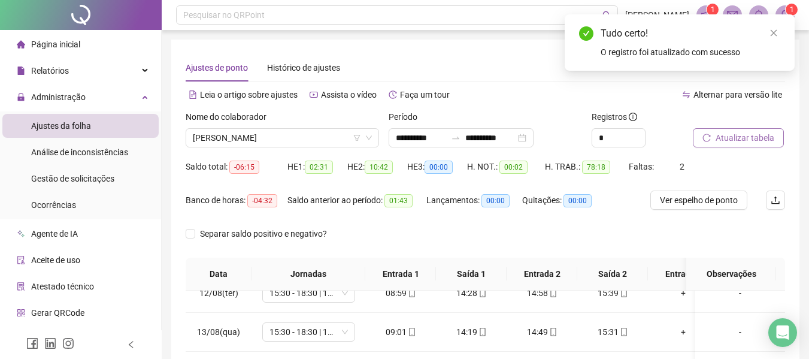
click at [735, 138] on span "Atualizar tabela" at bounding box center [745, 137] width 59 height 13
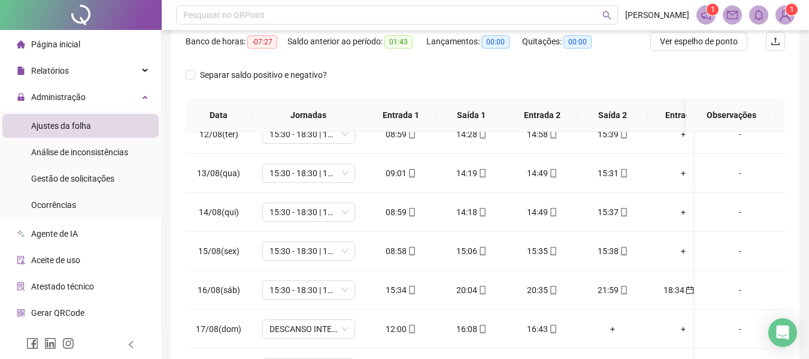
scroll to position [180, 0]
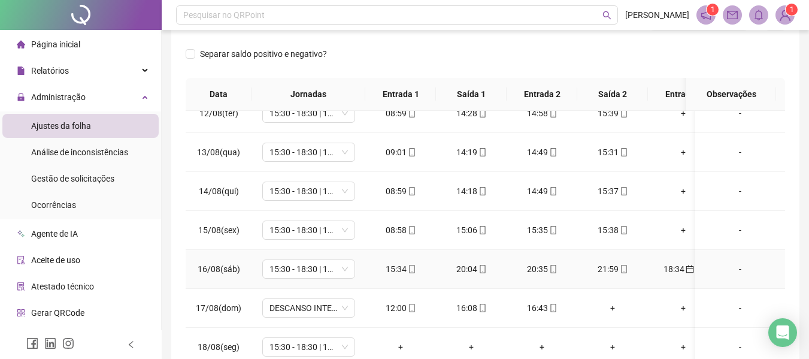
click at [680, 262] on div "18:34" at bounding box center [682, 268] width 51 height 13
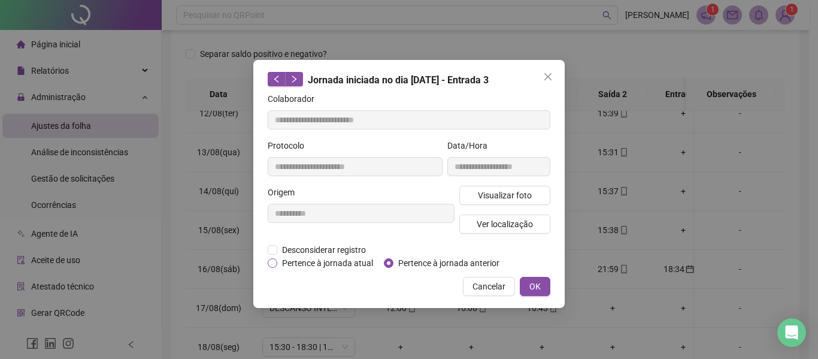
click at [277, 264] on span "Pertence à jornada atual" at bounding box center [327, 262] width 101 height 13
click at [547, 284] on button "OK" at bounding box center [535, 286] width 31 height 19
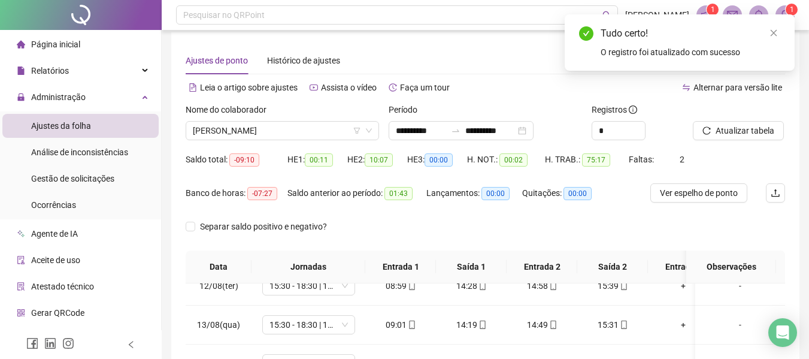
scroll to position [0, 0]
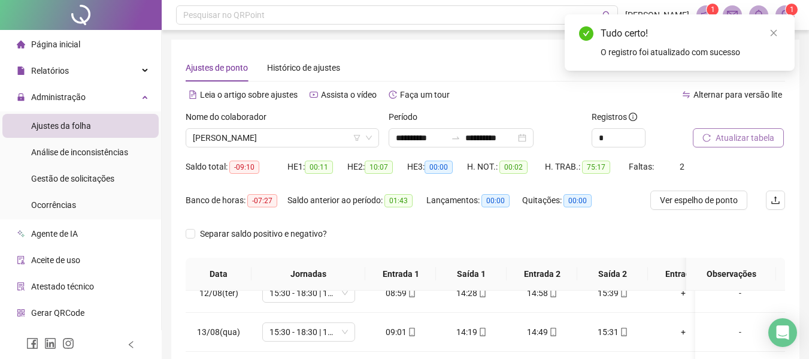
click at [745, 140] on span "Atualizar tabela" at bounding box center [745, 137] width 59 height 13
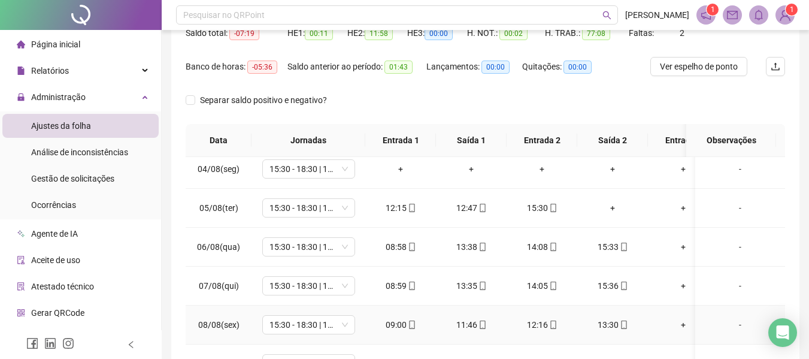
scroll to position [95, 0]
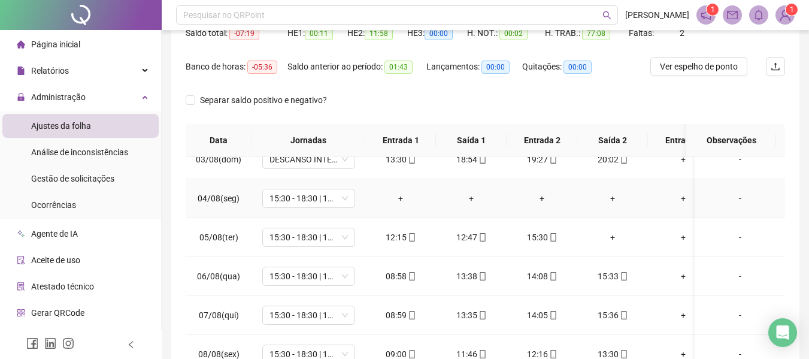
click at [731, 198] on div "-" at bounding box center [740, 198] width 71 height 13
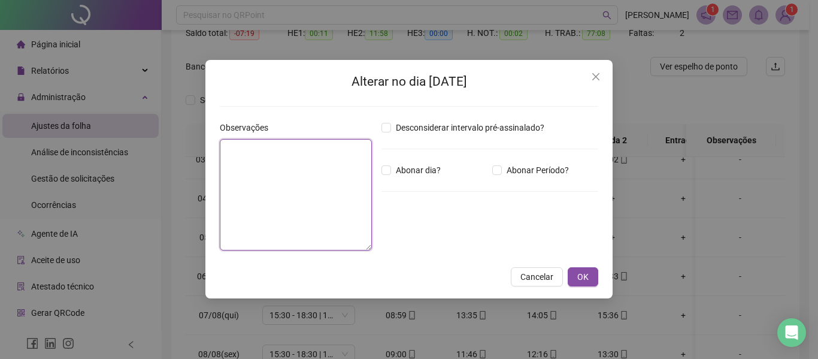
click at [286, 204] on textarea at bounding box center [296, 194] width 152 height 111
type textarea "*"
type textarea "**********"
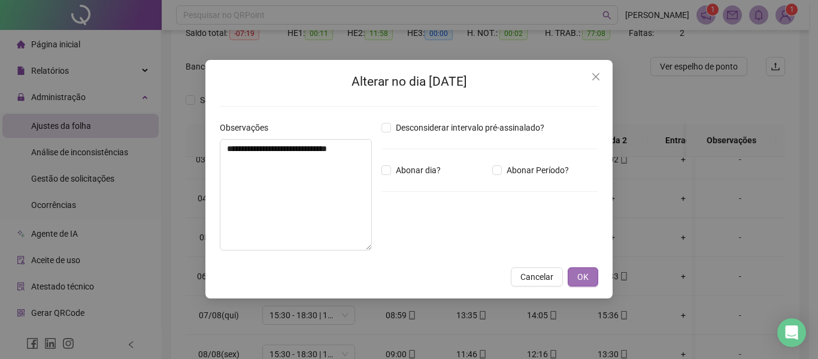
click at [581, 269] on button "OK" at bounding box center [583, 276] width 31 height 19
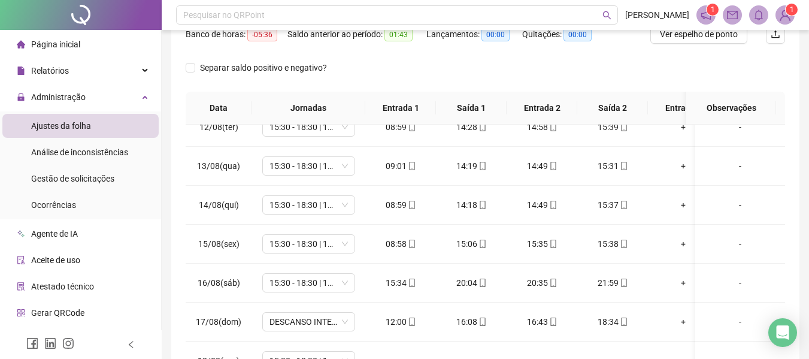
scroll to position [193, 0]
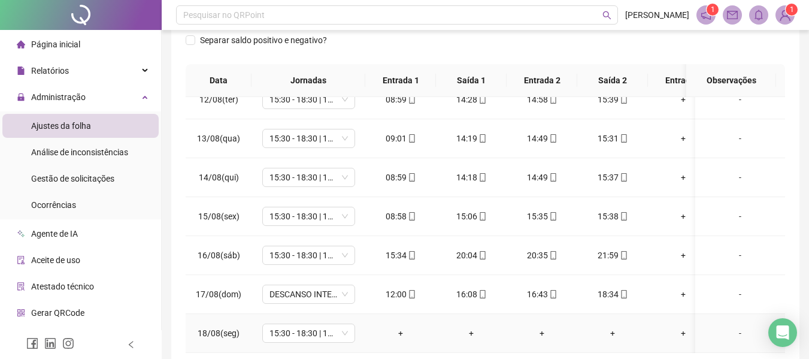
click at [725, 326] on div "-" at bounding box center [740, 332] width 71 height 13
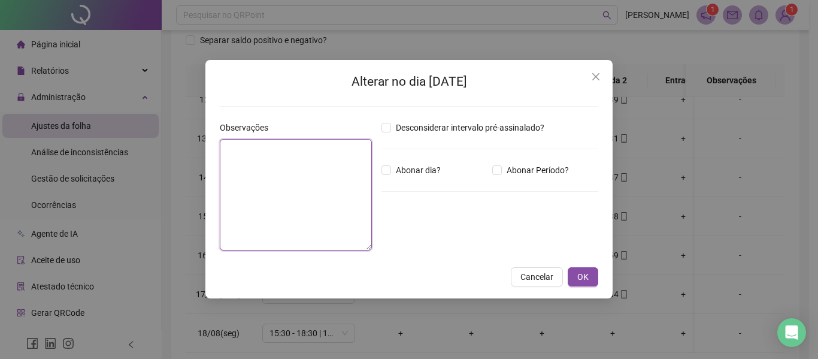
click at [340, 216] on textarea at bounding box center [296, 194] width 152 height 111
type textarea "*"
type textarea "**********"
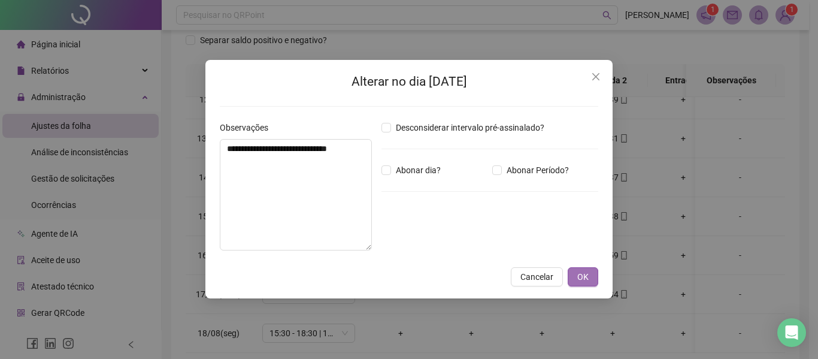
click at [595, 276] on button "OK" at bounding box center [583, 276] width 31 height 19
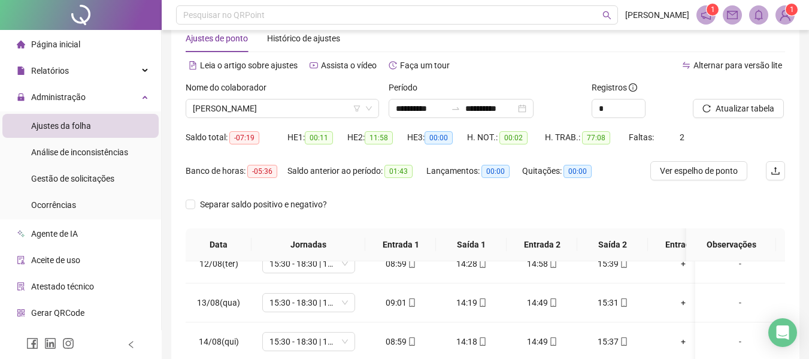
scroll to position [14, 0]
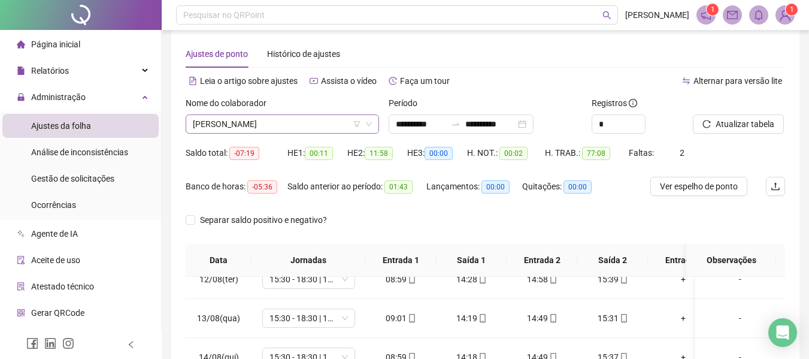
click at [301, 131] on span "[PERSON_NAME]" at bounding box center [282, 124] width 179 height 18
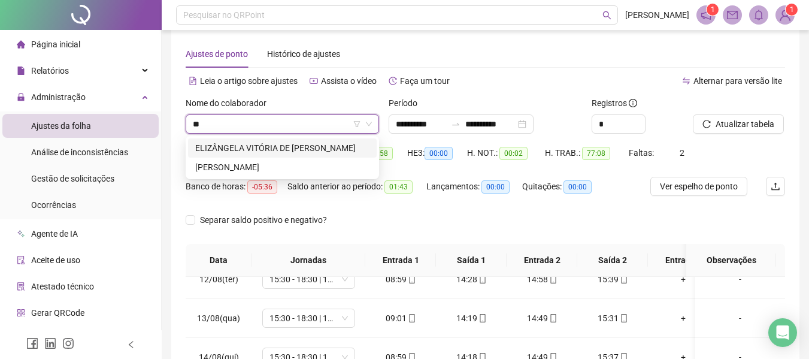
type input "***"
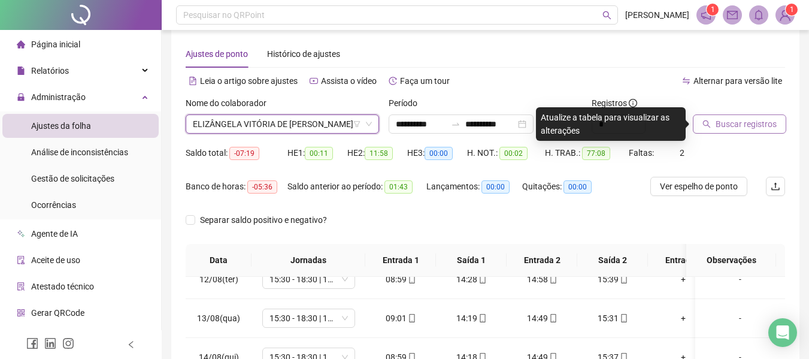
click at [729, 122] on span "Buscar registros" at bounding box center [746, 123] width 61 height 13
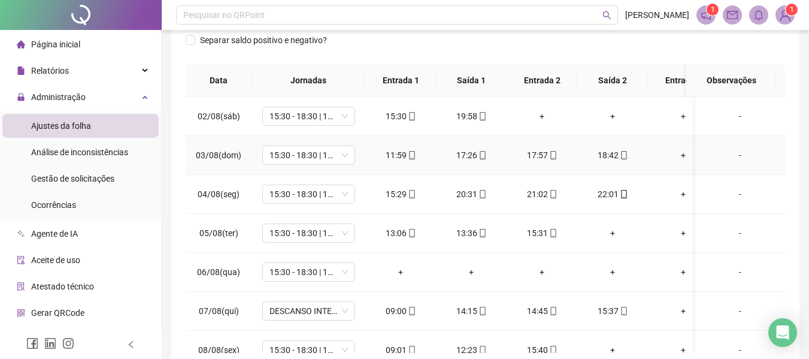
scroll to position [60, 0]
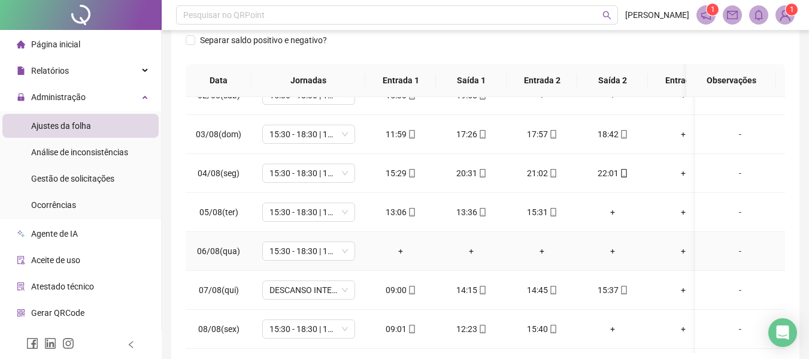
click at [726, 243] on td "-" at bounding box center [740, 251] width 90 height 39
click at [727, 250] on div "-" at bounding box center [740, 250] width 71 height 13
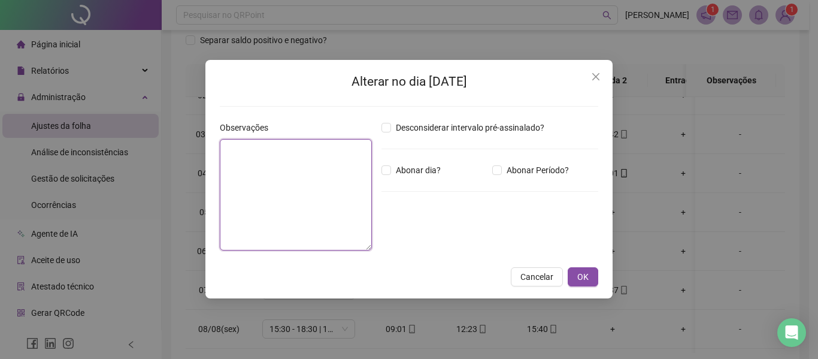
click at [287, 153] on textarea at bounding box center [296, 194] width 152 height 111
type textarea "**********"
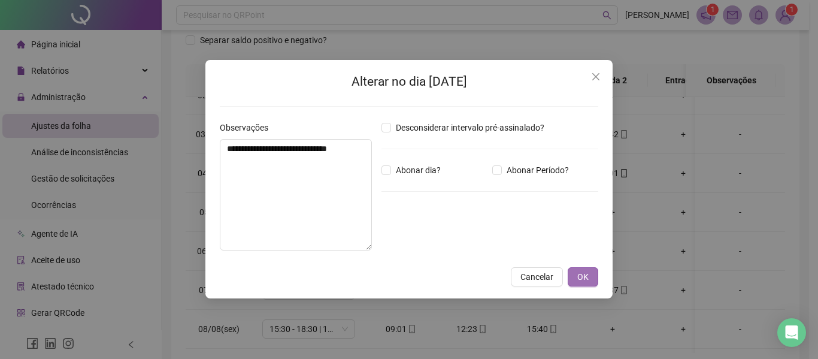
click at [586, 273] on span "OK" at bounding box center [582, 276] width 11 height 13
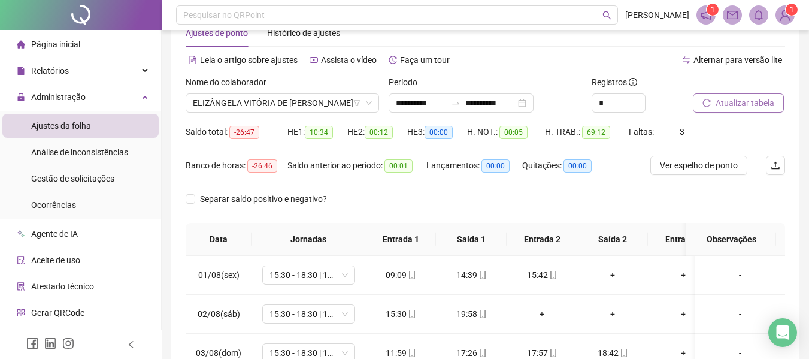
scroll to position [14, 0]
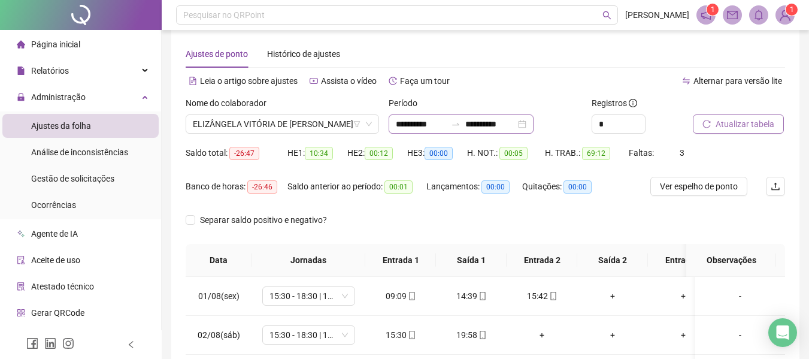
click at [533, 125] on div "**********" at bounding box center [461, 123] width 145 height 19
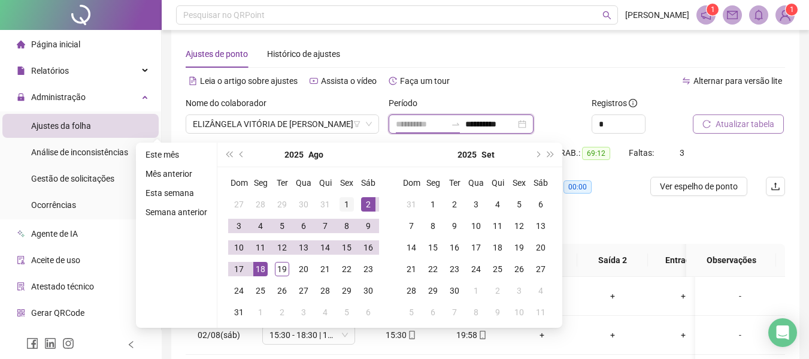
type input "**********"
click at [341, 204] on div "1" at bounding box center [346, 204] width 14 height 14
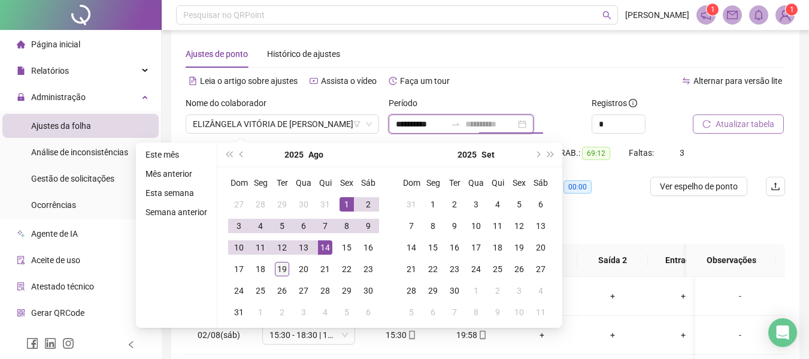
type input "**********"
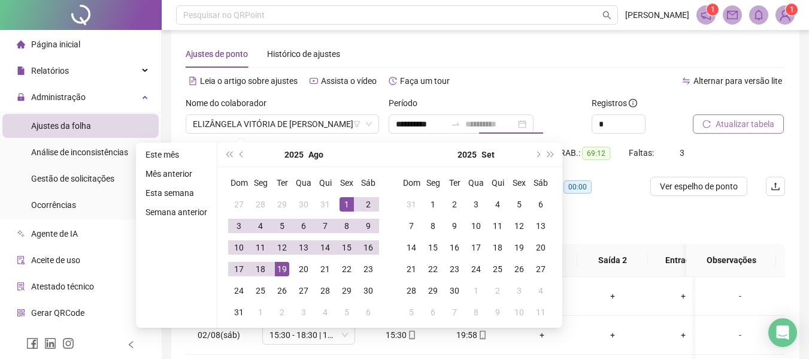
click at [283, 269] on div "19" at bounding box center [282, 269] width 14 height 14
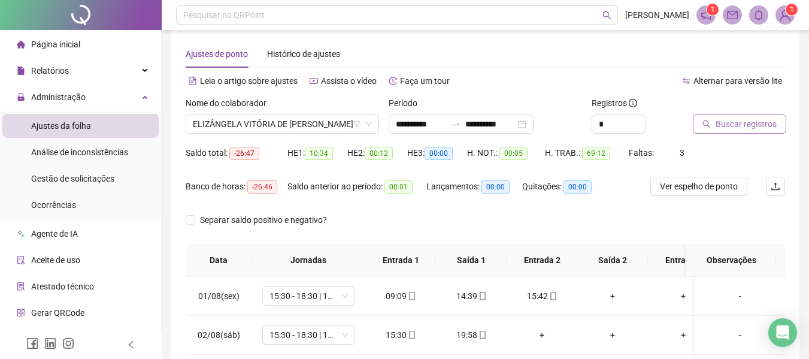
click at [760, 122] on span "Buscar registros" at bounding box center [746, 123] width 61 height 13
click at [533, 124] on div "**********" at bounding box center [461, 123] width 145 height 19
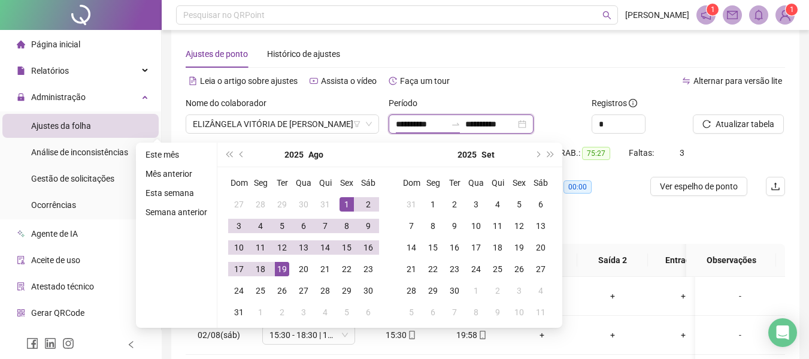
type input "**********"
click at [350, 207] on div "1" at bounding box center [346, 204] width 14 height 14
type input "**********"
click at [303, 269] on div "20" at bounding box center [303, 269] width 14 height 14
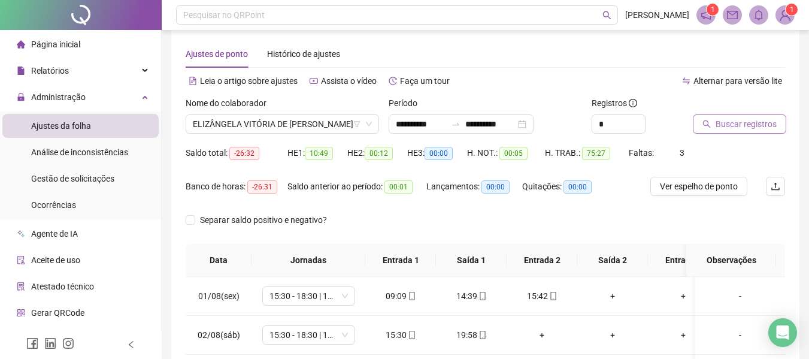
click at [750, 128] on span "Buscar registros" at bounding box center [746, 123] width 61 height 13
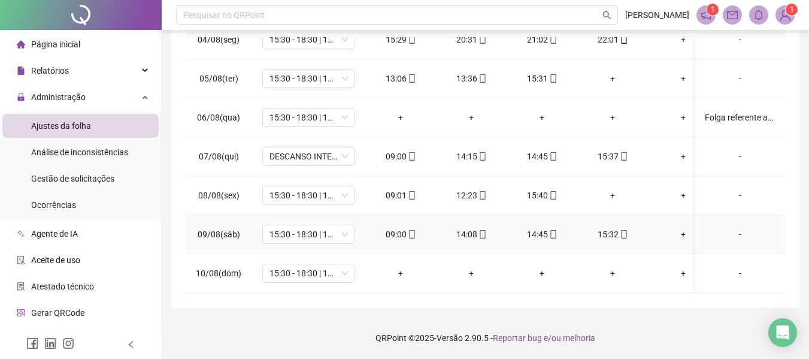
scroll to position [74, 0]
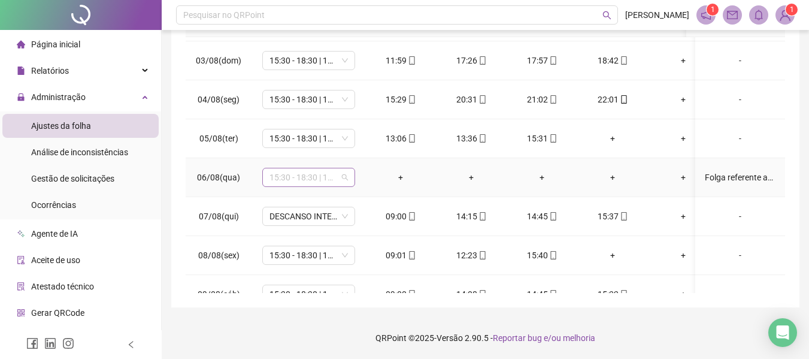
click at [340, 177] on span "15:30 - 18:30 | 19:00 - 22:00" at bounding box center [308, 177] width 78 height 18
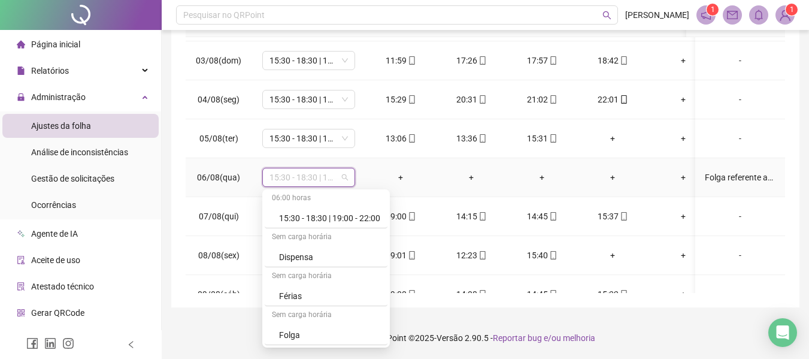
scroll to position [1354, 0]
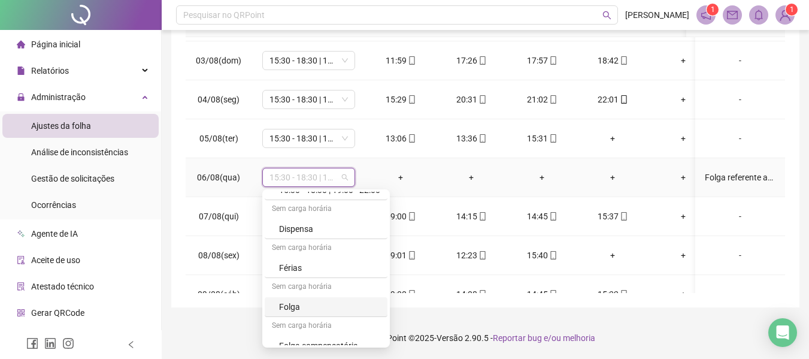
click at [304, 306] on div "Folga" at bounding box center [329, 306] width 101 height 13
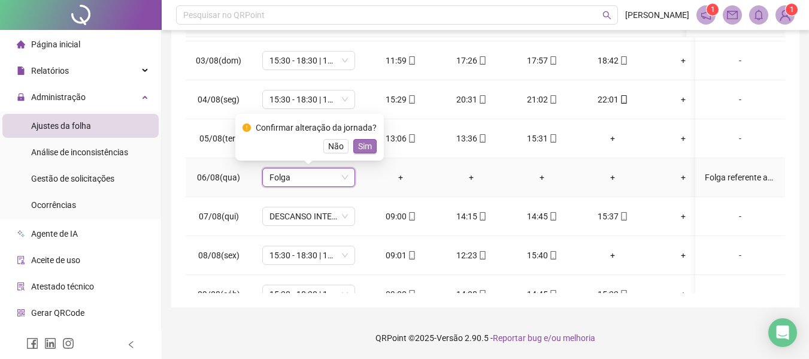
click at [364, 146] on span "Sim" at bounding box center [365, 146] width 14 height 13
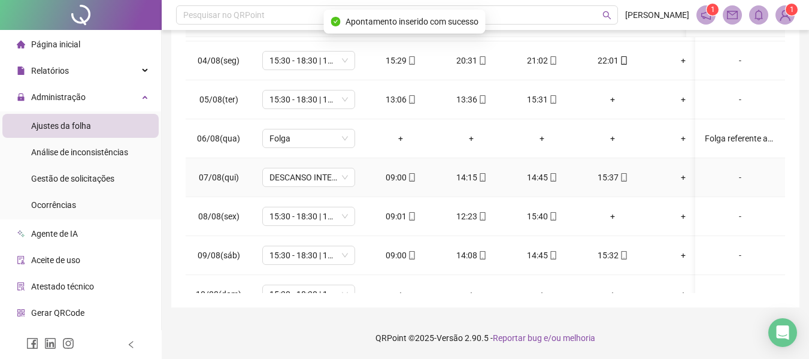
scroll to position [134, 0]
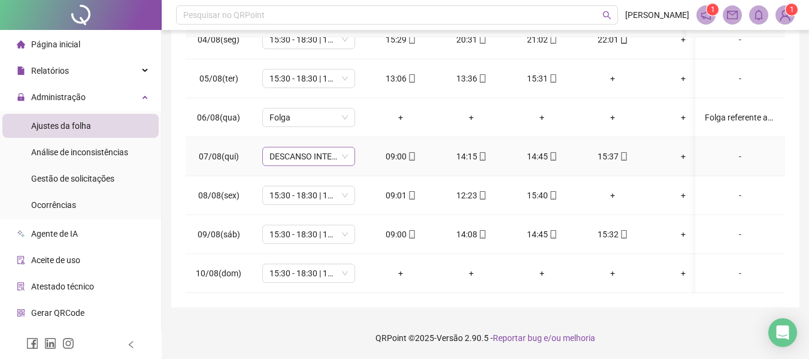
click at [348, 155] on div "DESCANSO INTER-JORNADA" at bounding box center [308, 156] width 93 height 19
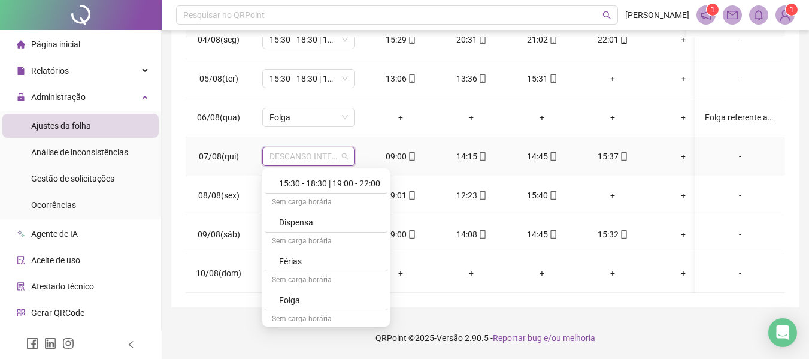
scroll to position [1347, 0]
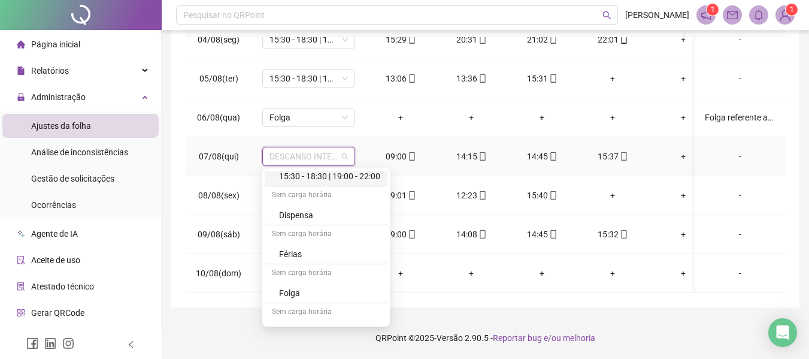
click at [357, 174] on div "15:30 - 18:30 | 19:00 - 22:00" at bounding box center [329, 175] width 101 height 13
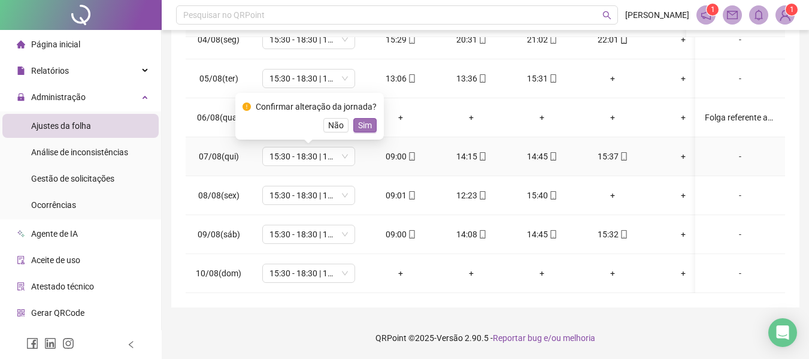
click at [366, 119] on span "Sim" at bounding box center [365, 125] width 14 height 13
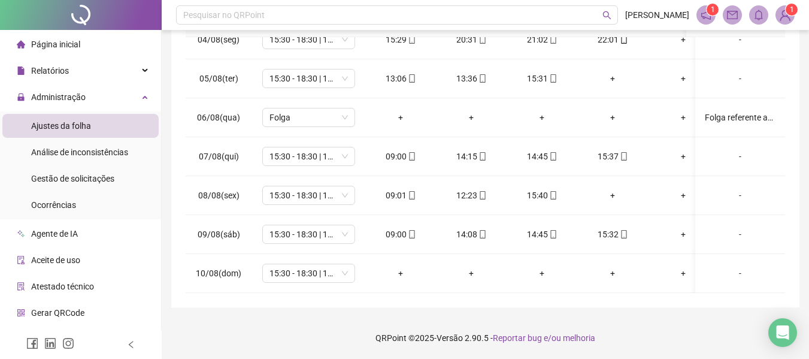
click at [252, 346] on footer "QRPoint © 2025 - Versão 2.90.5 - Reportar bug e/ou melhoria" at bounding box center [485, 338] width 647 height 42
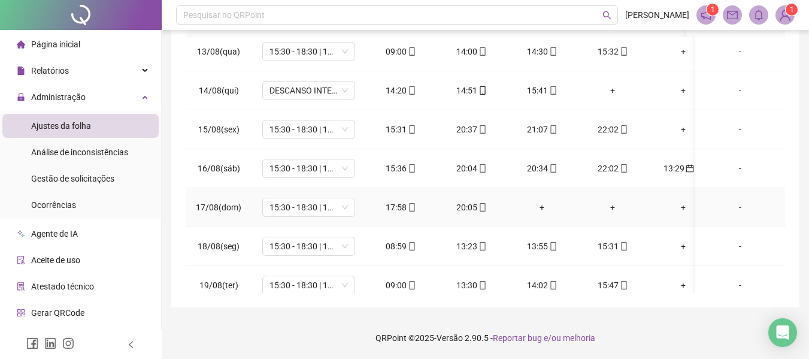
scroll to position [493, 0]
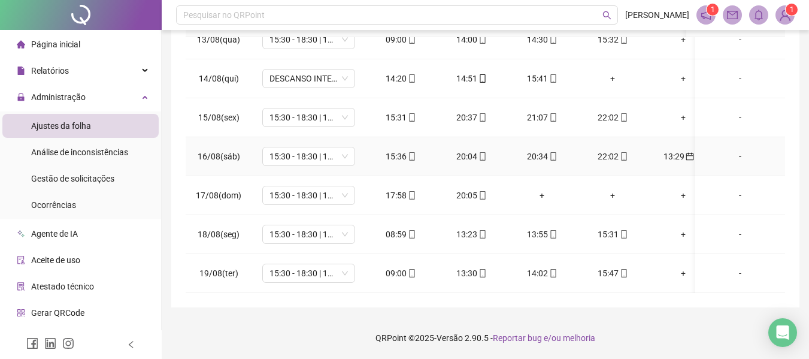
click at [683, 150] on div "13:29" at bounding box center [682, 156] width 51 height 13
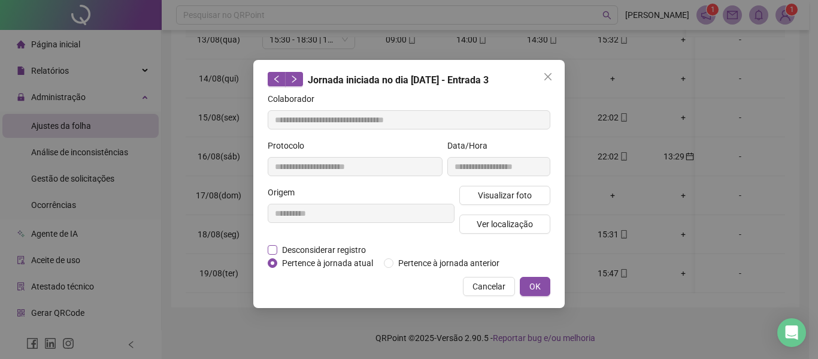
type input "**********"
click at [533, 287] on span "OK" at bounding box center [534, 286] width 11 height 13
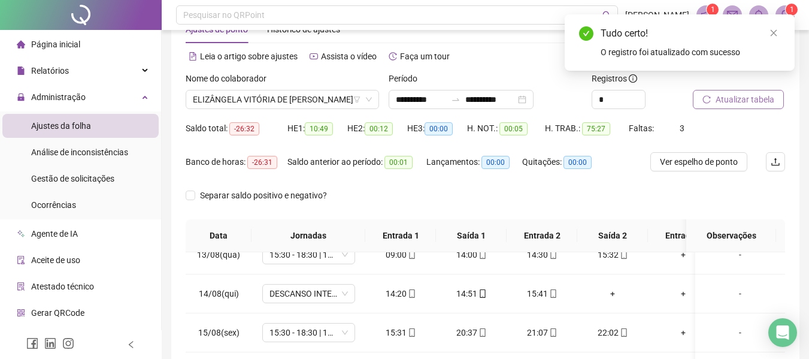
scroll to position [0, 0]
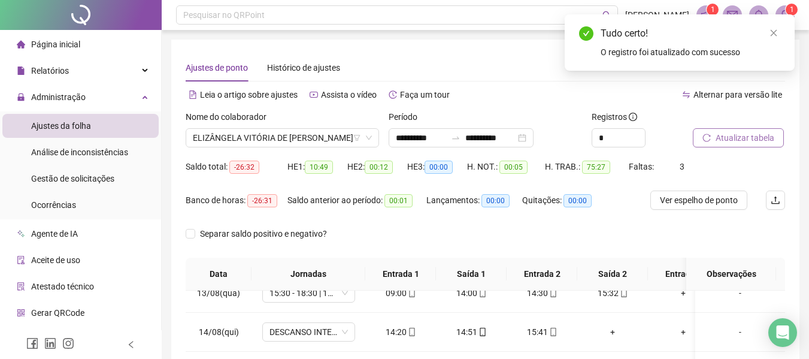
click at [738, 134] on span "Atualizar tabela" at bounding box center [745, 137] width 59 height 13
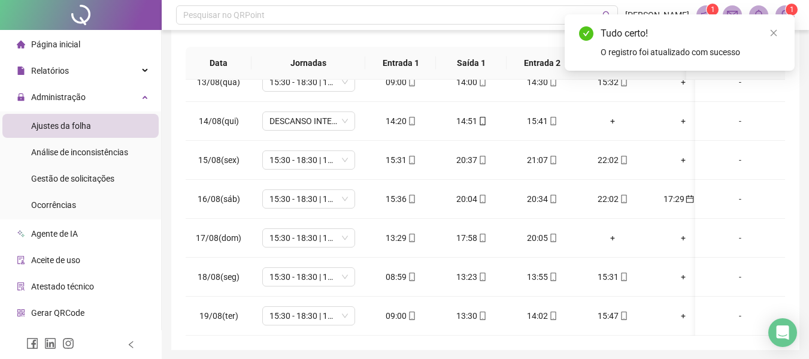
scroll to position [240, 0]
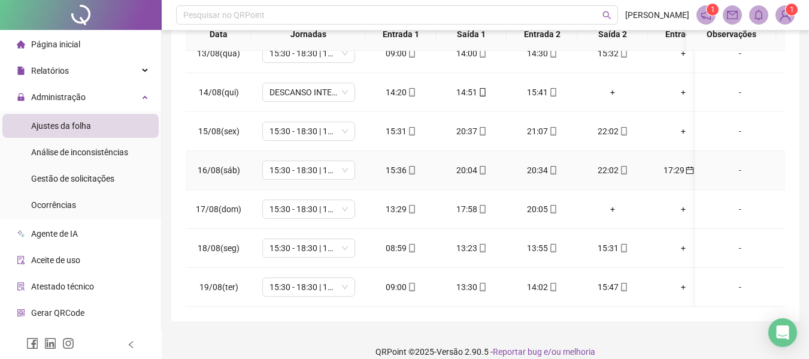
click at [672, 164] on div "17:29" at bounding box center [682, 169] width 51 height 13
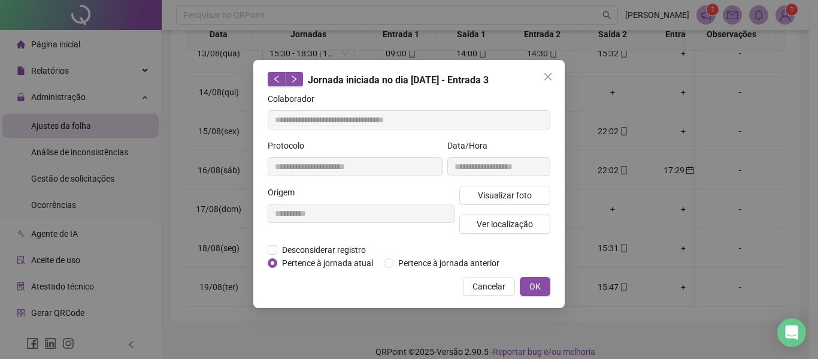
type input "**********"
click at [547, 282] on button "OK" at bounding box center [535, 286] width 31 height 19
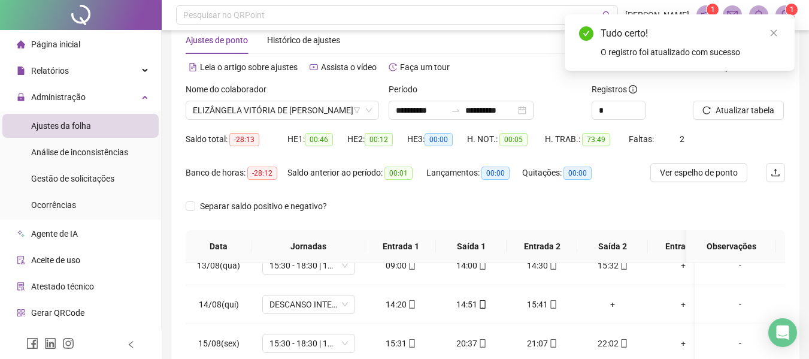
scroll to position [0, 0]
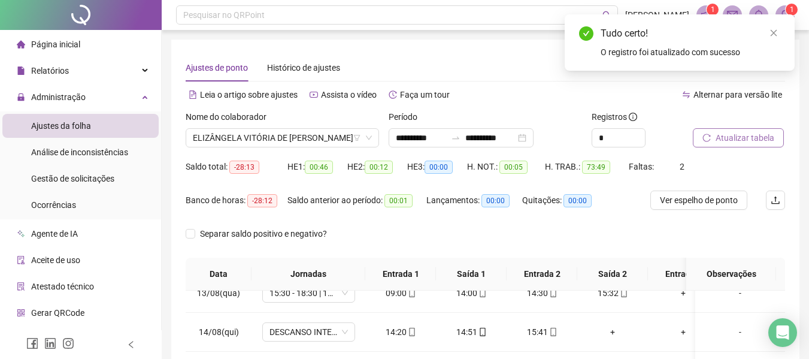
click at [737, 141] on span "Atualizar tabela" at bounding box center [745, 137] width 59 height 13
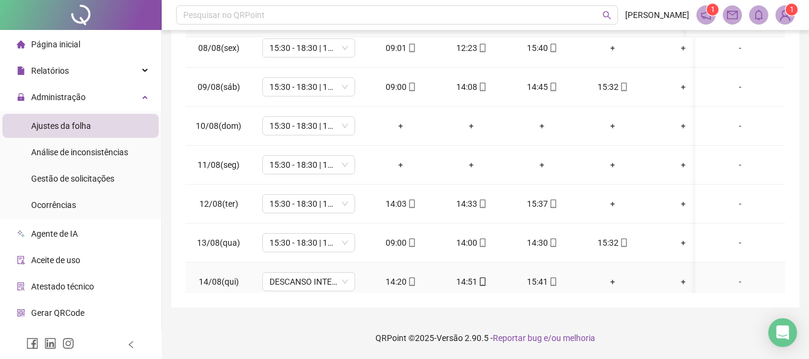
scroll to position [253, 0]
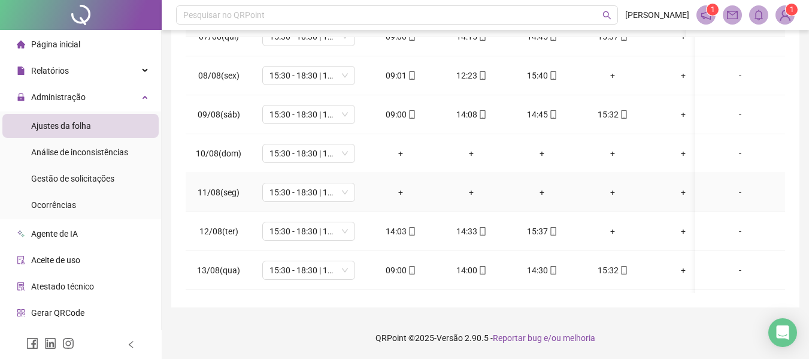
click at [723, 190] on div "-" at bounding box center [740, 192] width 71 height 13
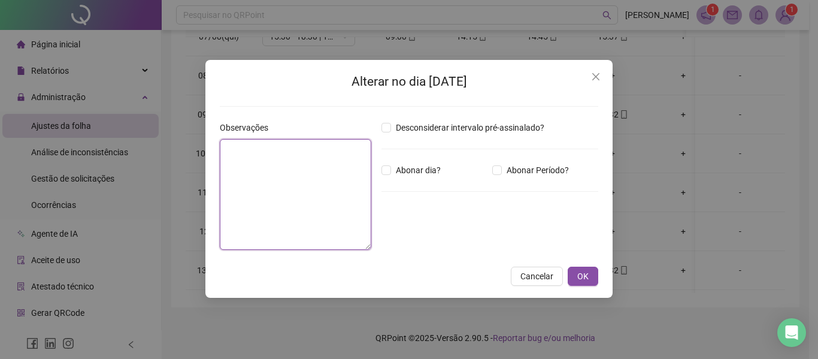
click at [311, 166] on textarea at bounding box center [295, 194] width 151 height 111
type textarea "**********"
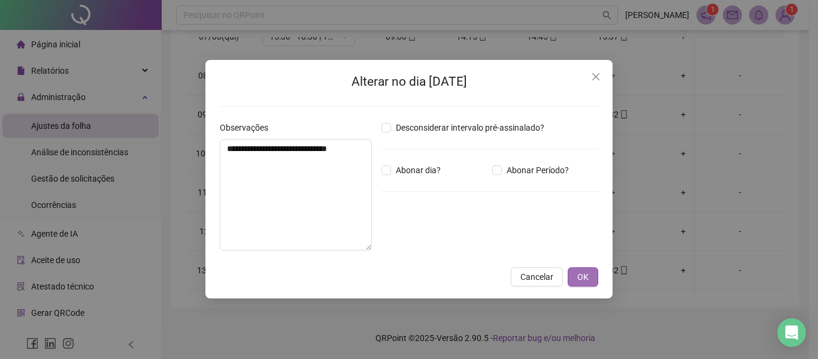
click at [584, 275] on span "OK" at bounding box center [582, 276] width 11 height 13
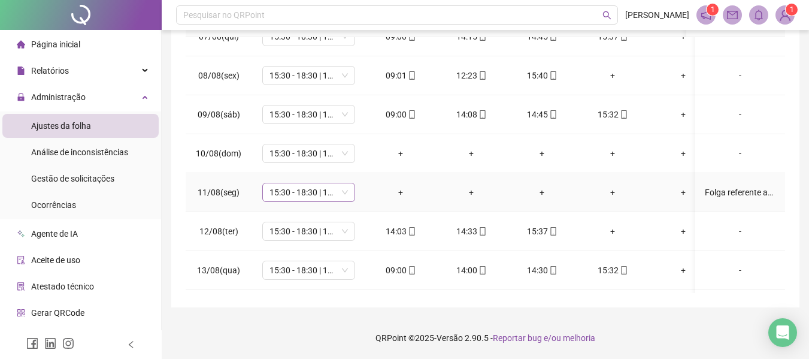
click at [344, 194] on span "15:30 - 18:30 | 19:00 - 22:00" at bounding box center [308, 192] width 78 height 18
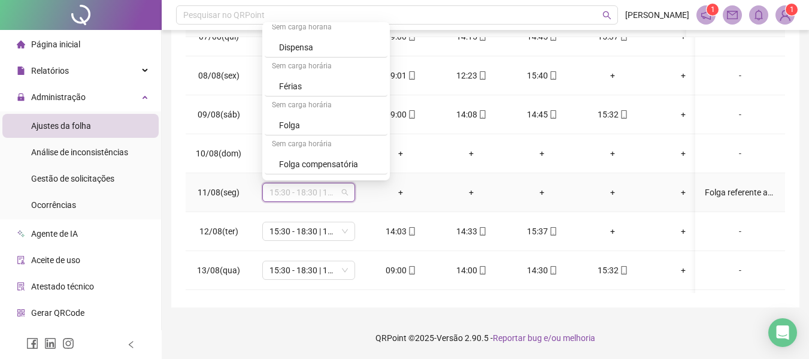
scroll to position [1375, 0]
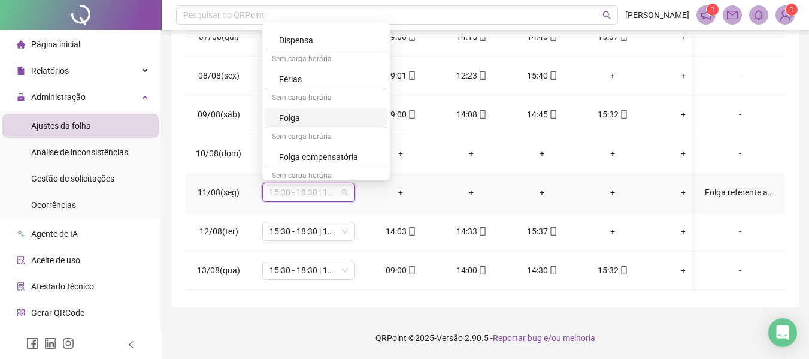
click at [353, 120] on div "Folga" at bounding box center [329, 117] width 101 height 13
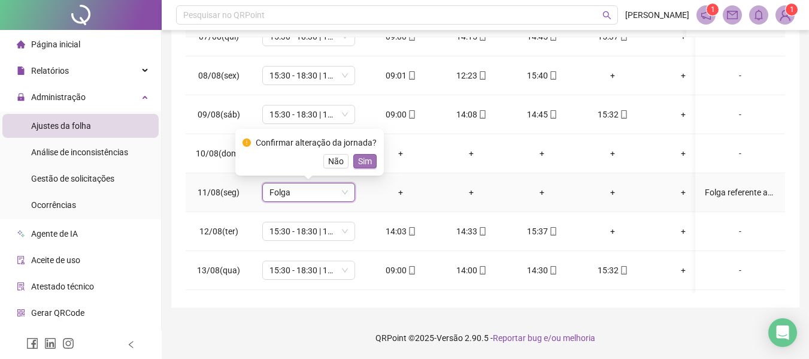
click at [363, 165] on span "Sim" at bounding box center [365, 160] width 14 height 13
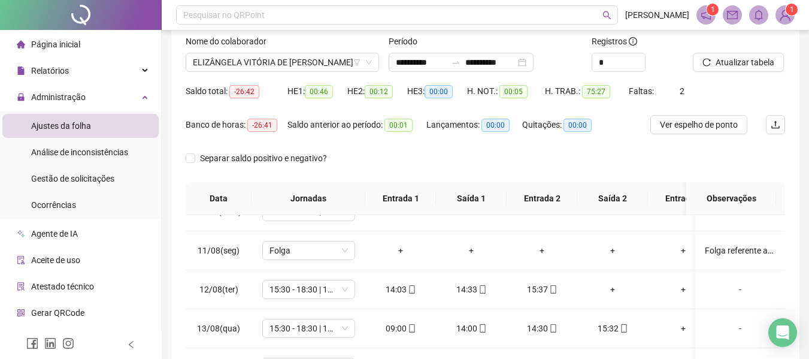
scroll to position [0, 0]
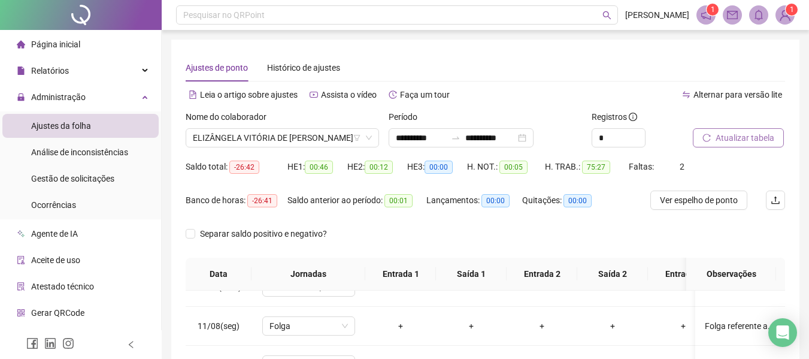
click at [733, 141] on span "Atualizar tabela" at bounding box center [745, 137] width 59 height 13
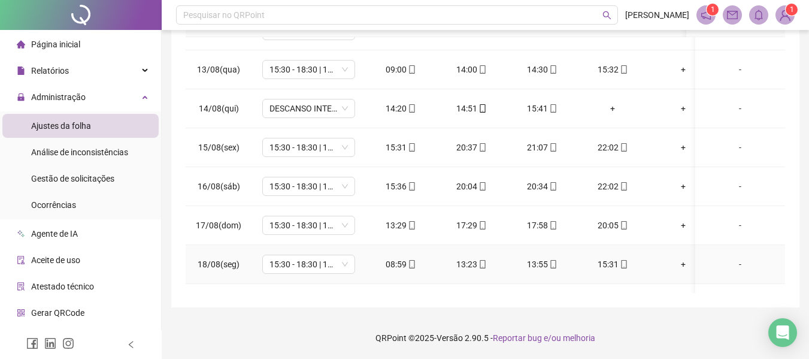
scroll to position [433, 0]
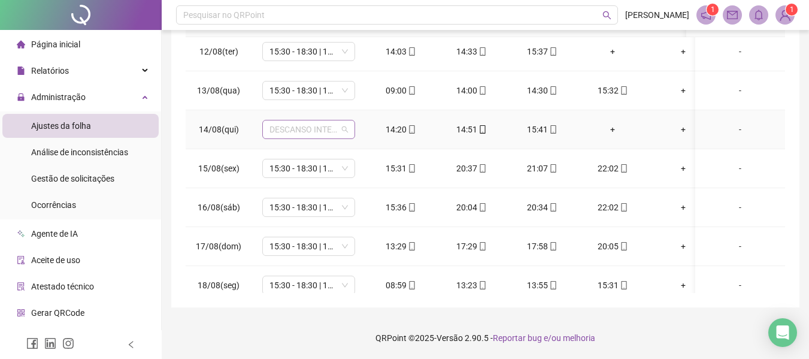
click at [345, 129] on span "DESCANSO INTER-JORNADA" at bounding box center [308, 129] width 78 height 18
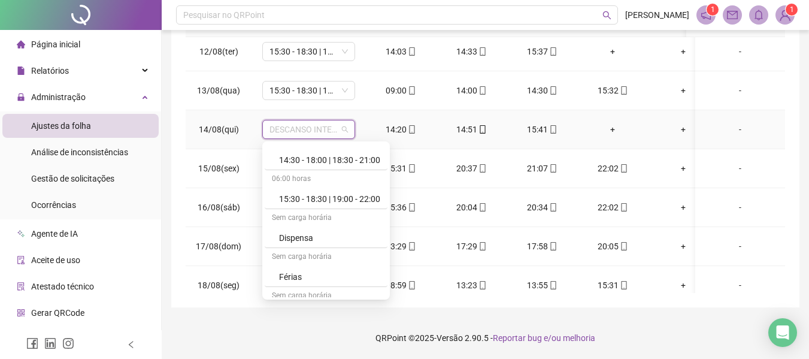
scroll to position [1283, 0]
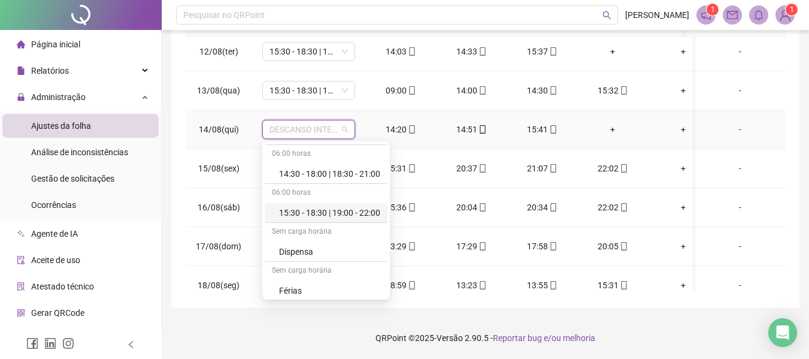
click at [351, 214] on div "15:30 - 18:30 | 19:00 - 22:00" at bounding box center [329, 212] width 101 height 13
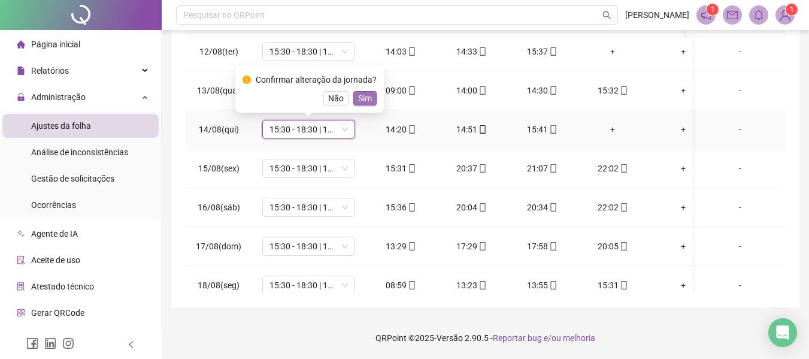
click at [360, 95] on span "Sim" at bounding box center [365, 98] width 14 height 13
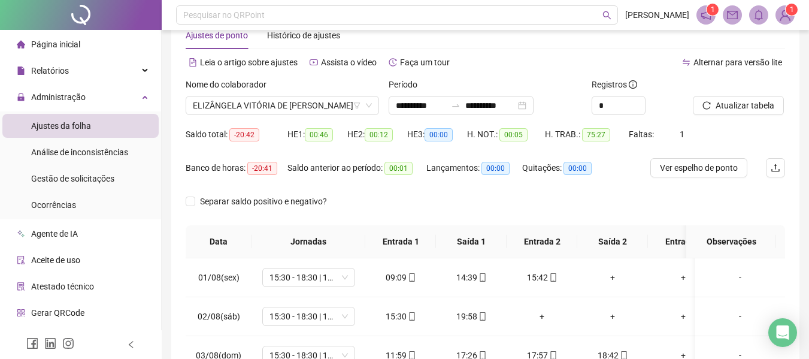
scroll to position [14, 0]
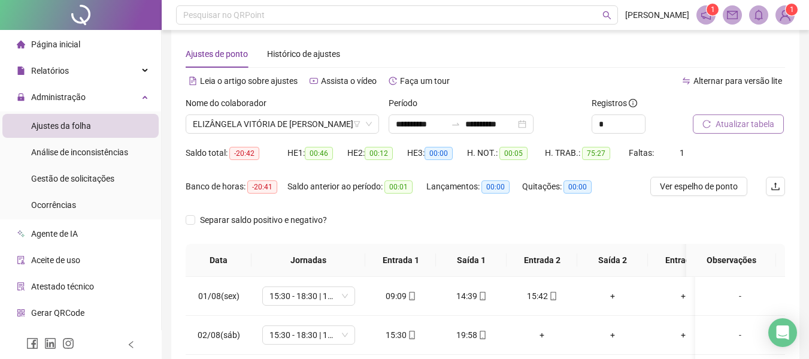
click at [738, 131] on button "Atualizar tabela" at bounding box center [738, 123] width 91 height 19
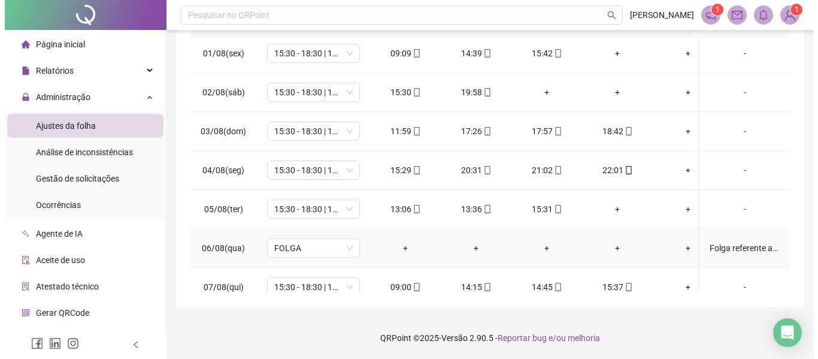
scroll to position [0, 0]
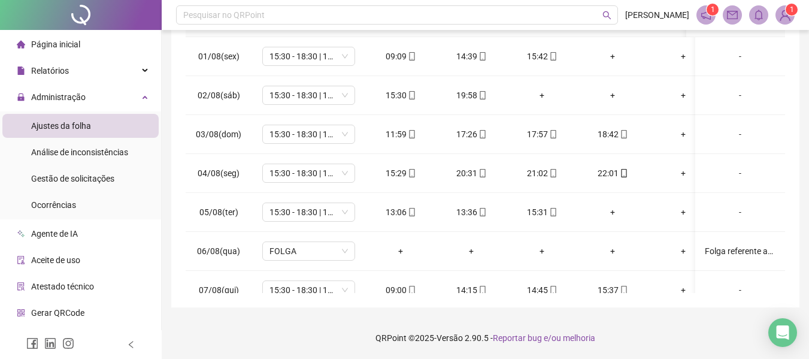
click at [782, 13] on img at bounding box center [785, 15] width 18 height 18
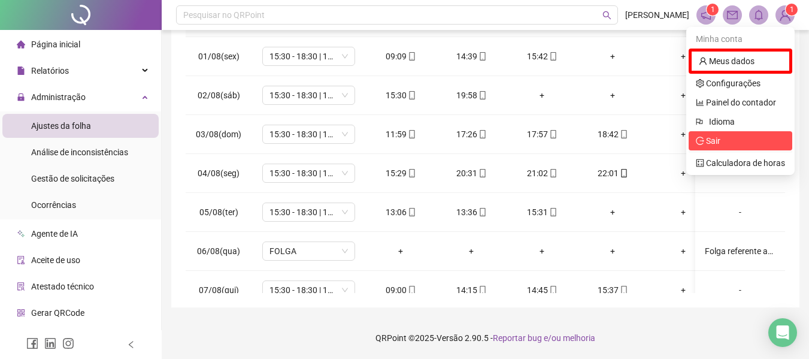
click at [716, 138] on span "Sair" at bounding box center [713, 141] width 14 height 10
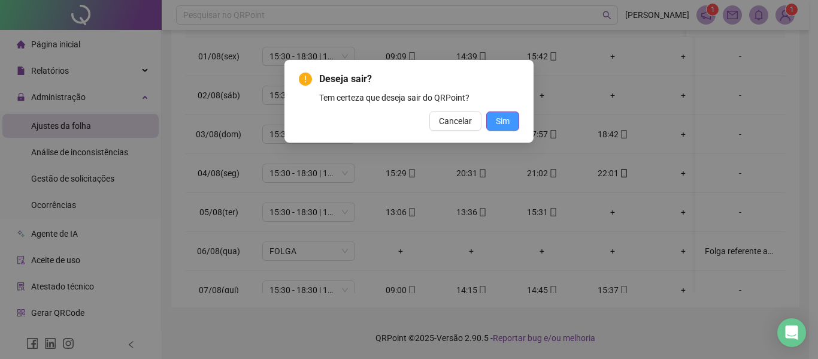
click at [502, 112] on button "Sim" at bounding box center [502, 120] width 33 height 19
